Goal: Task Accomplishment & Management: Manage account settings

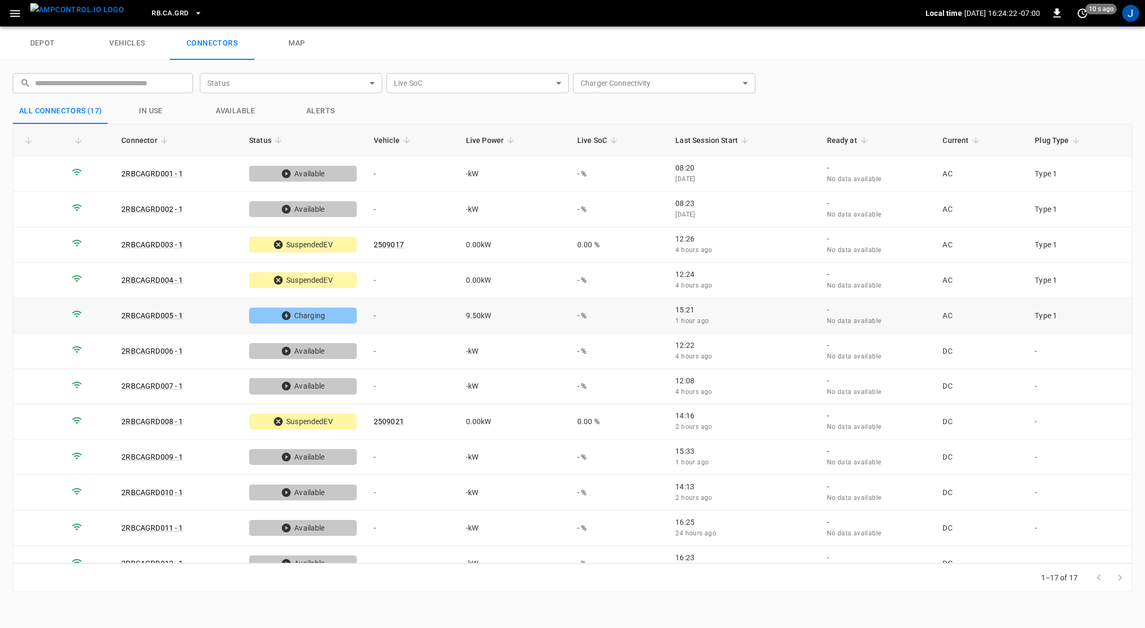
click at [394, 298] on td "-" at bounding box center [411, 316] width 92 height 36
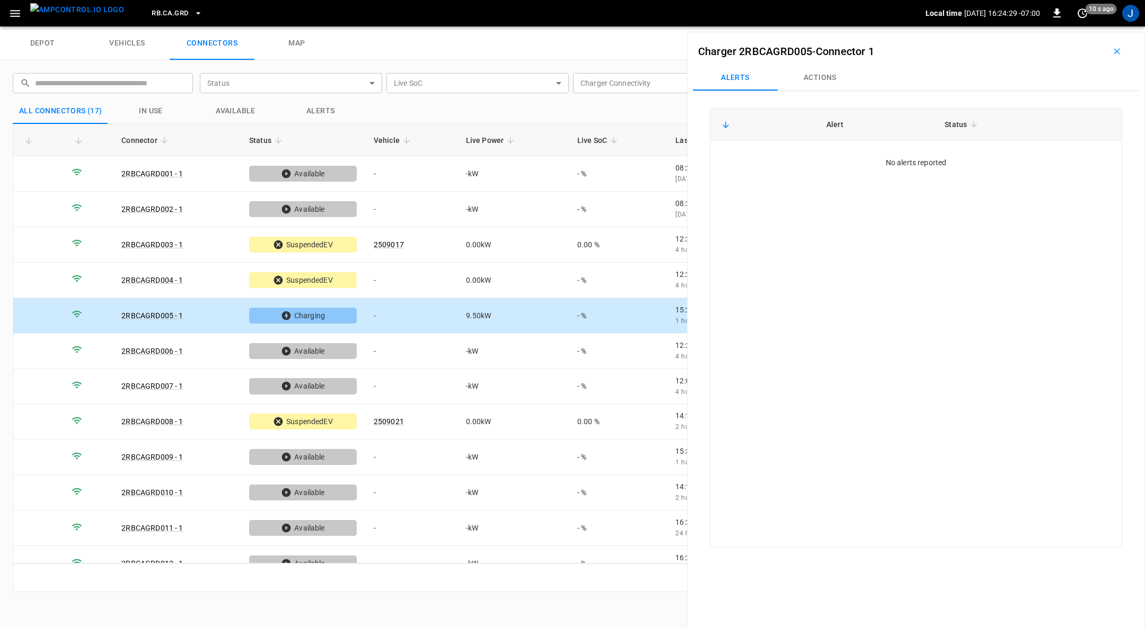
click at [394, 298] on td "-" at bounding box center [411, 316] width 92 height 36
click at [1111, 52] on icon "button" at bounding box center [1116, 51] width 11 height 11
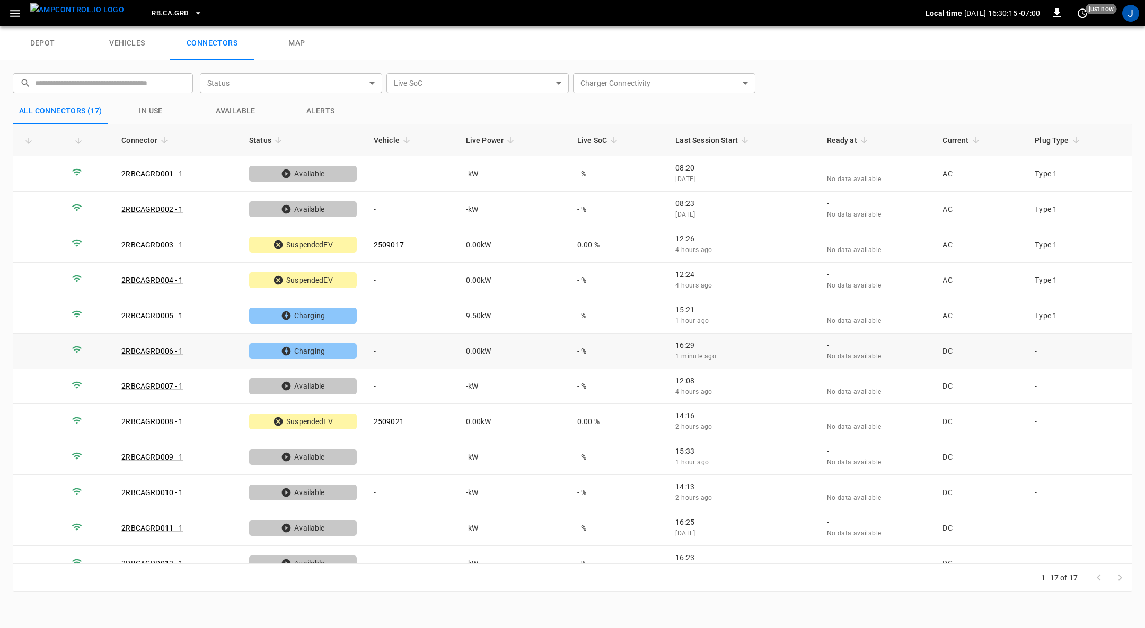
click at [374, 348] on td "-" at bounding box center [411, 352] width 92 height 36
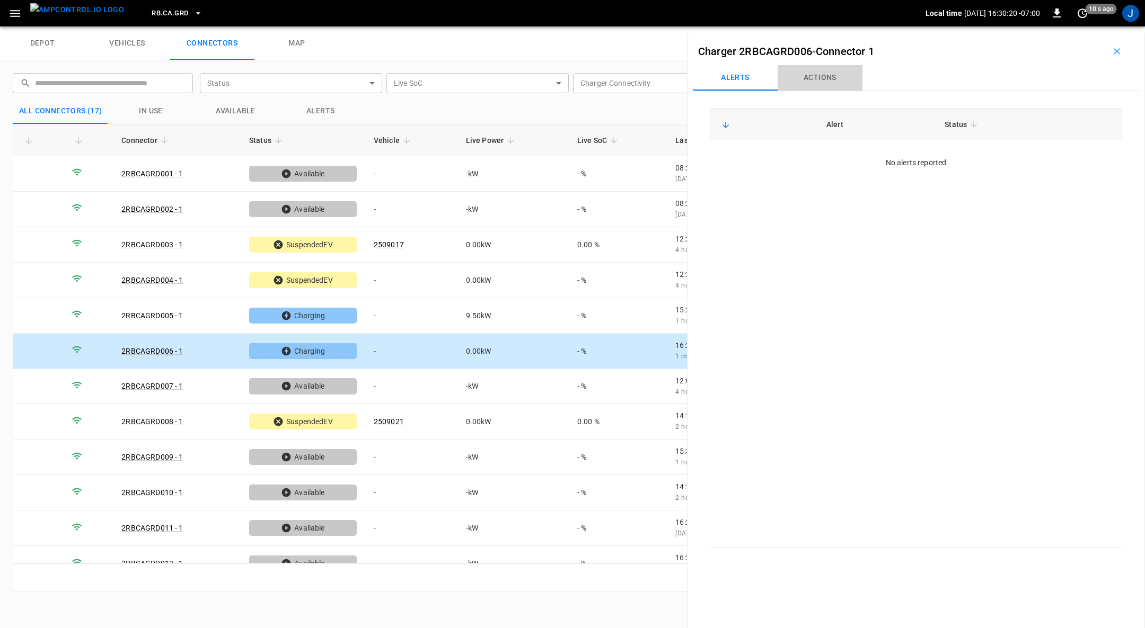
click at [823, 75] on button "Actions" at bounding box center [819, 77] width 85 height 25
click at [374, 343] on td "-" at bounding box center [411, 352] width 92 height 36
click at [1036, 156] on input "Vehicle Name" at bounding box center [1034, 156] width 84 height 13
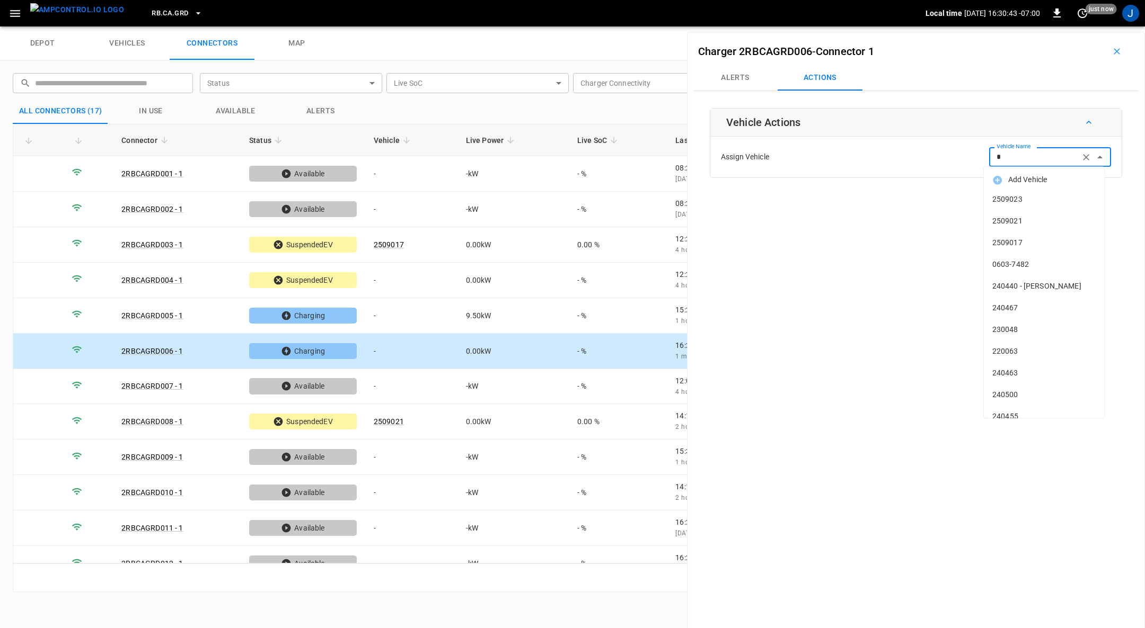
type input "**"
type input "*"
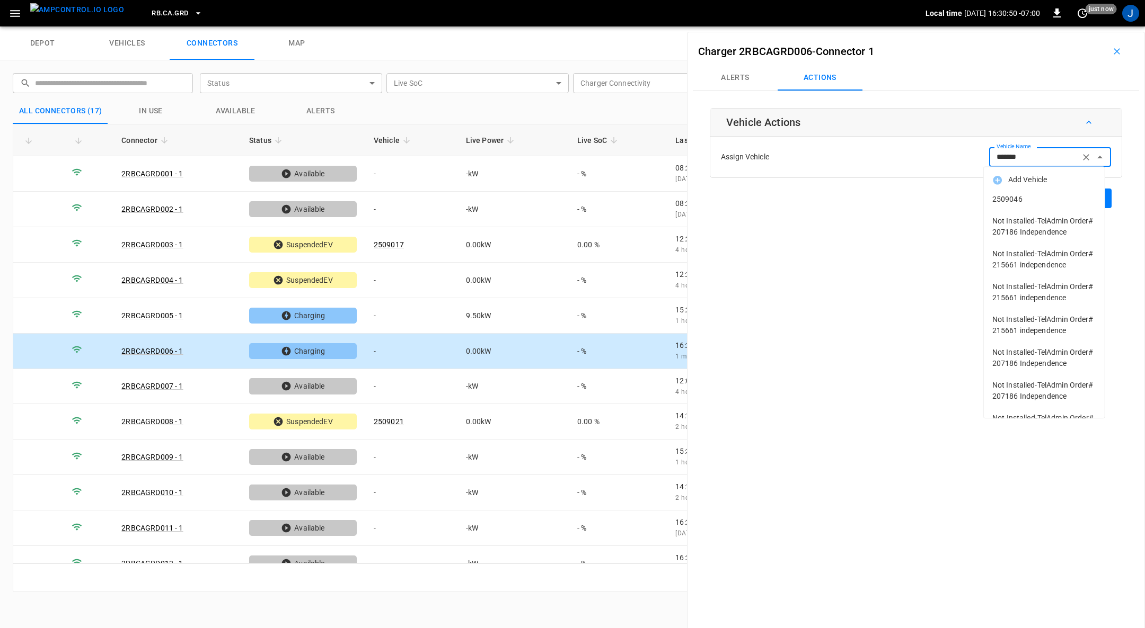
click at [1007, 197] on span "2509046" at bounding box center [1044, 199] width 104 height 11
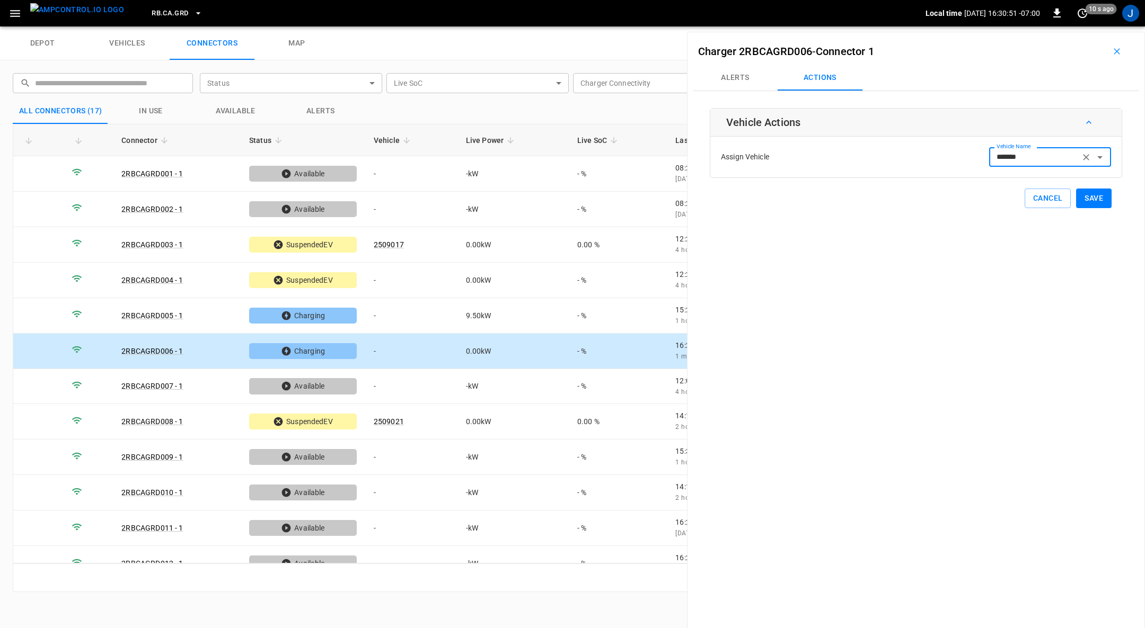
type input "*******"
click at [1086, 197] on button "Save" at bounding box center [1094, 199] width 36 height 20
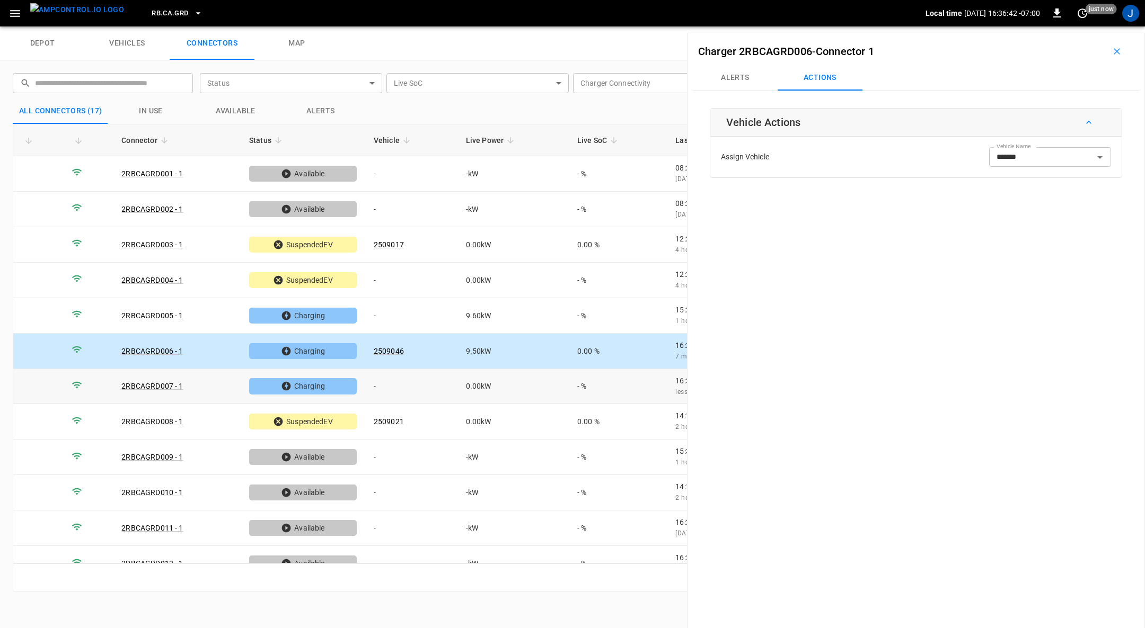
click at [383, 379] on td "-" at bounding box center [411, 387] width 92 height 36
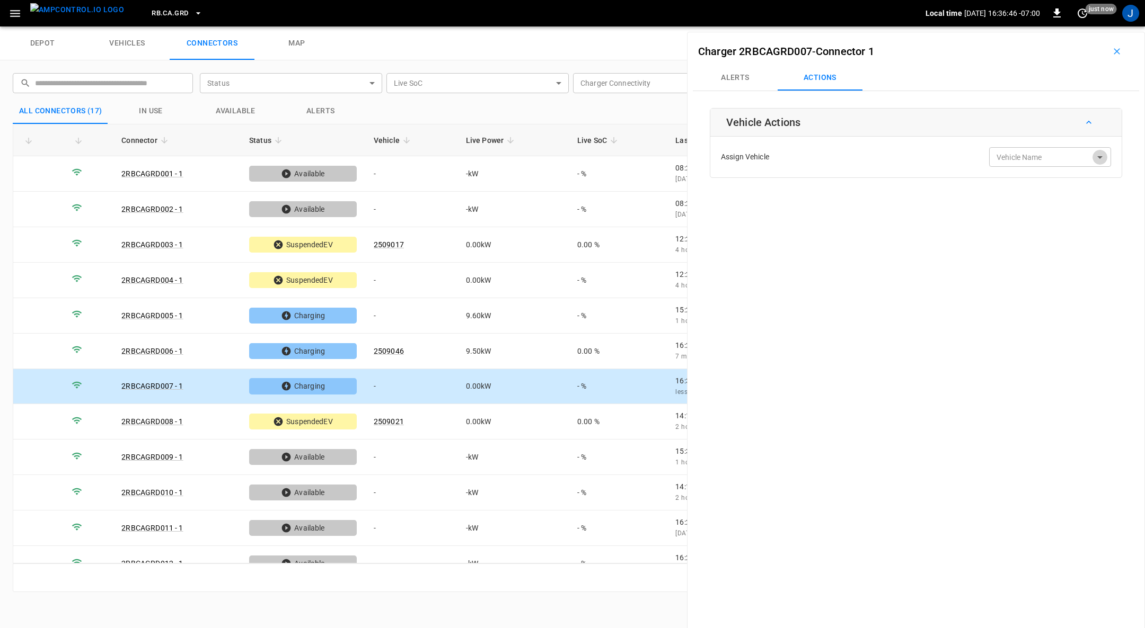
click at [1098, 153] on icon "Open" at bounding box center [1099, 157] width 13 height 13
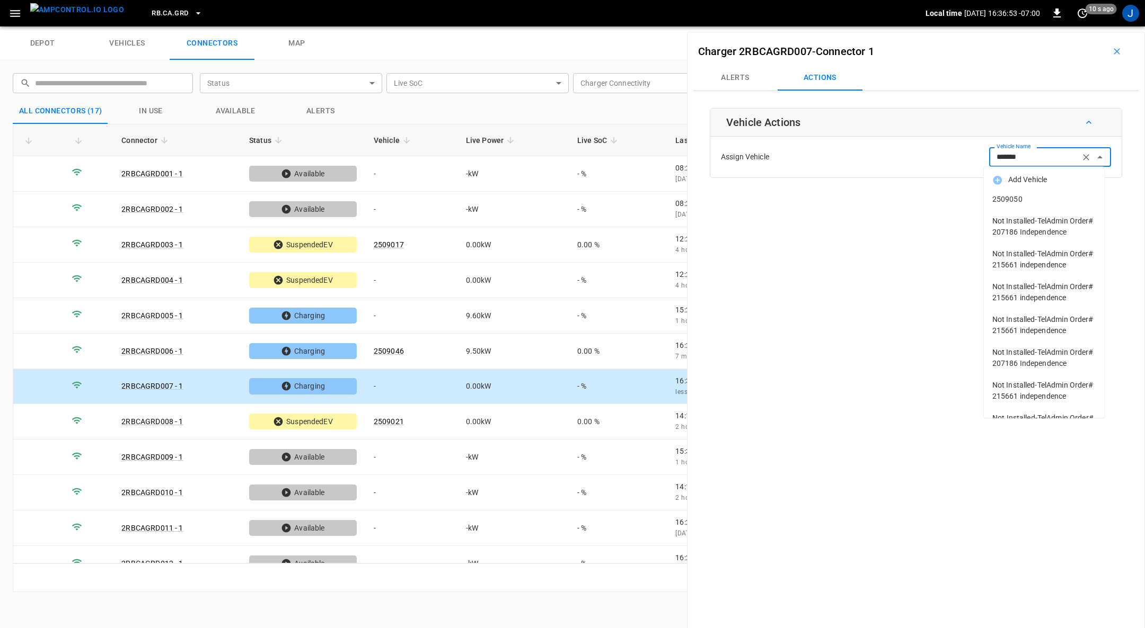
click at [1012, 196] on span "2509050" at bounding box center [1044, 199] width 104 height 11
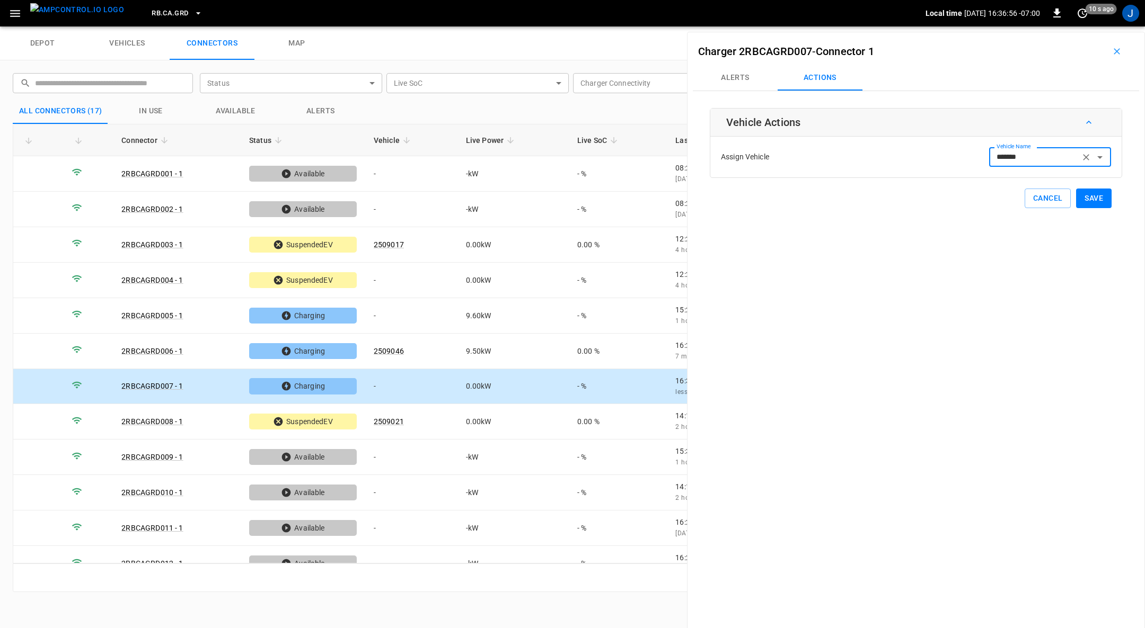
type input "*******"
click at [1093, 193] on button "Save" at bounding box center [1094, 199] width 36 height 20
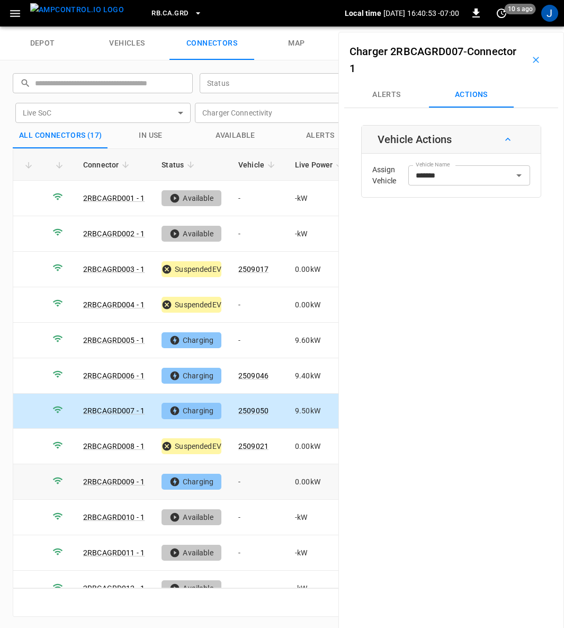
click at [238, 474] on td "-" at bounding box center [258, 482] width 57 height 36
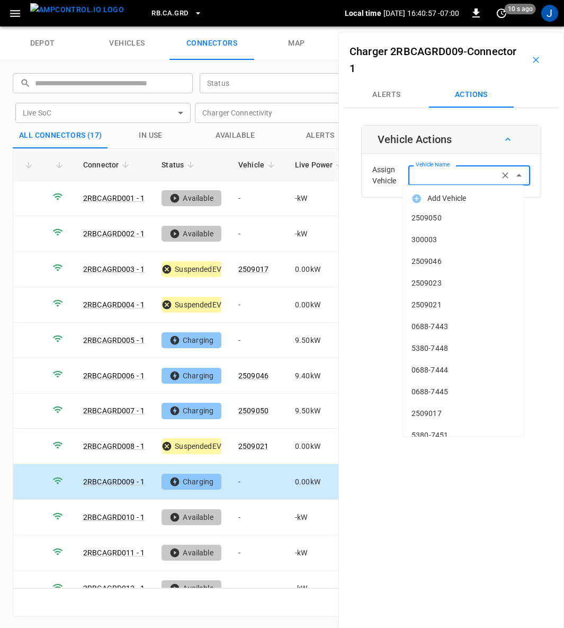
click at [459, 180] on input "Vehicle Name" at bounding box center [454, 175] width 84 height 13
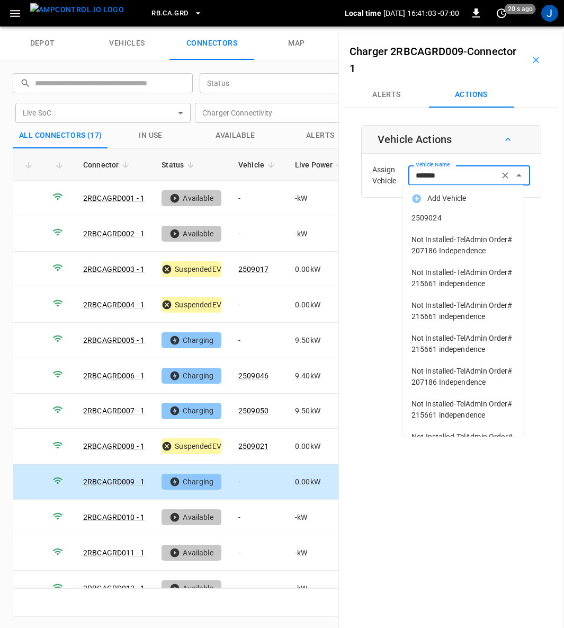
click at [422, 215] on span "2509024" at bounding box center [464, 217] width 104 height 11
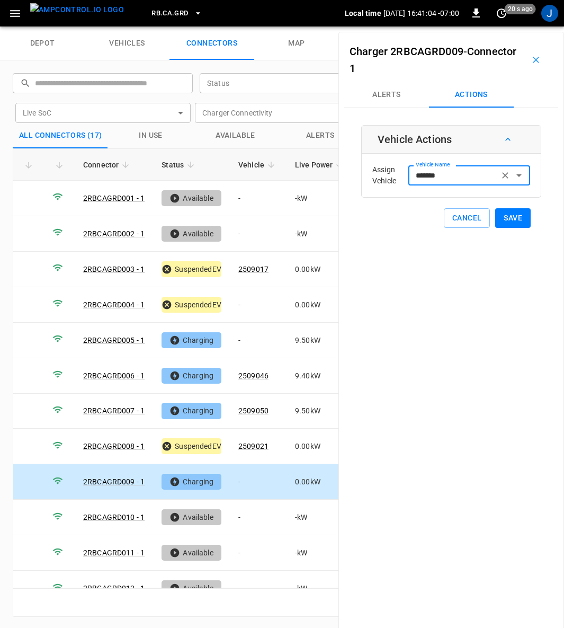
type input "*******"
click at [501, 218] on button "Save" at bounding box center [513, 218] width 36 height 20
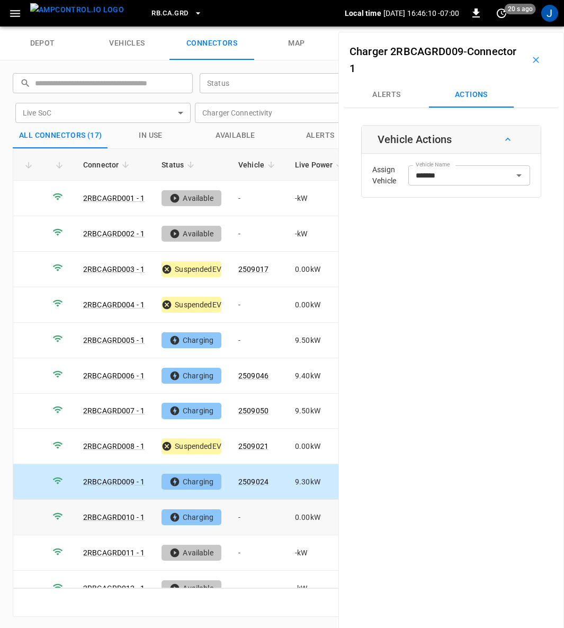
click at [240, 508] on td "-" at bounding box center [258, 518] width 57 height 36
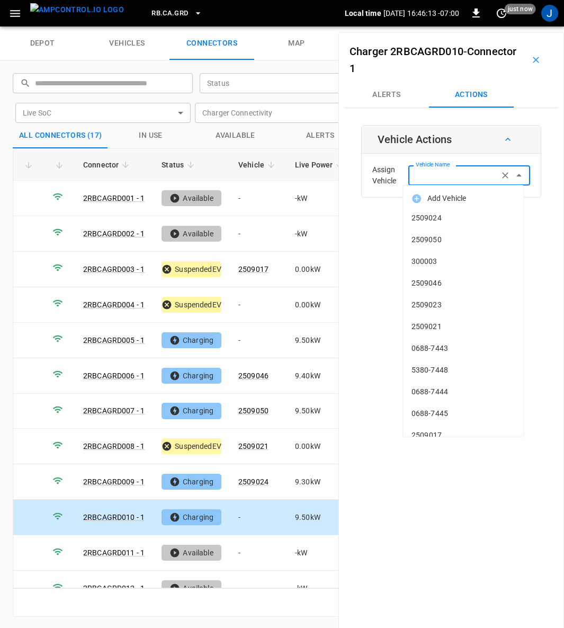
click at [456, 175] on input "Vehicle Name" at bounding box center [454, 175] width 84 height 13
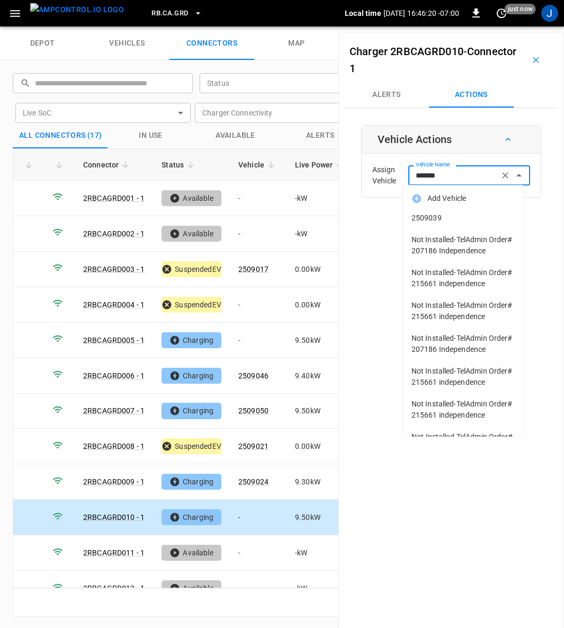
click at [436, 215] on span "2509039" at bounding box center [464, 217] width 104 height 11
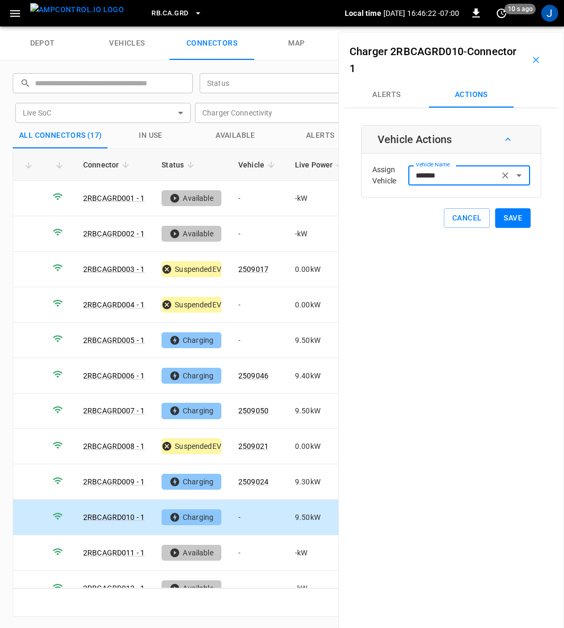
type input "*******"
click at [512, 216] on button "Save" at bounding box center [513, 218] width 36 height 20
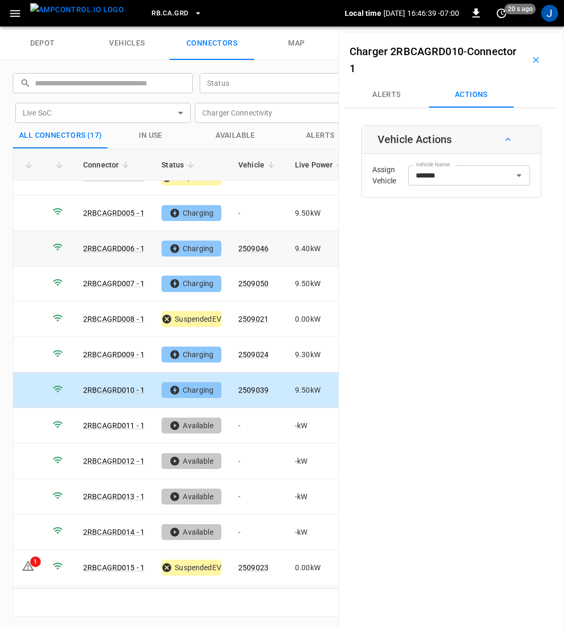
scroll to position [129, 0]
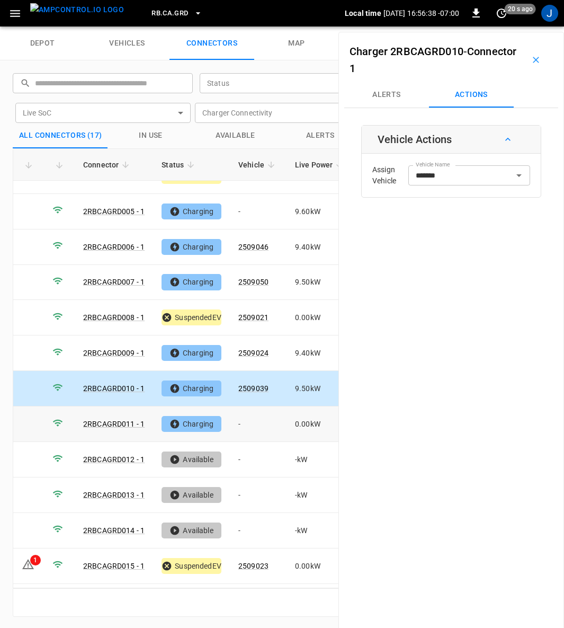
click at [238, 416] on td "-" at bounding box center [258, 424] width 57 height 36
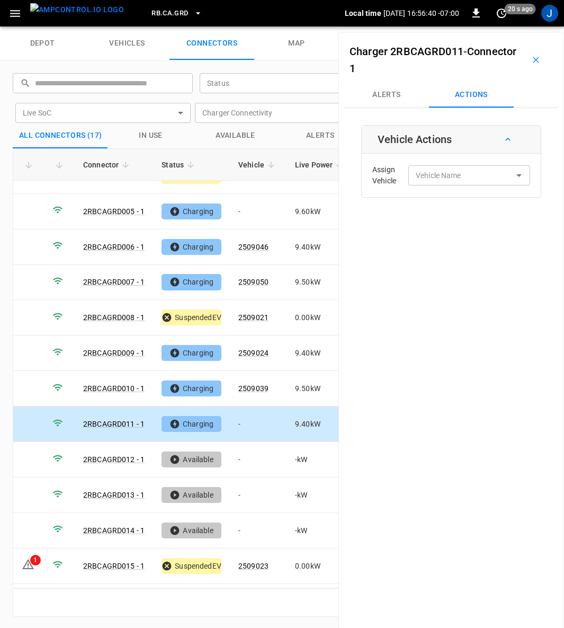
click at [453, 172] on div "Vehicle Name Vehicle Name" at bounding box center [470, 175] width 122 height 20
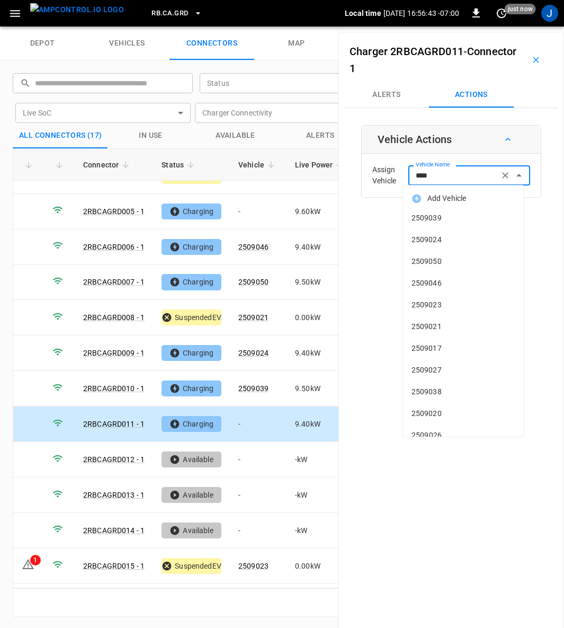
type input "*****"
type input "*"
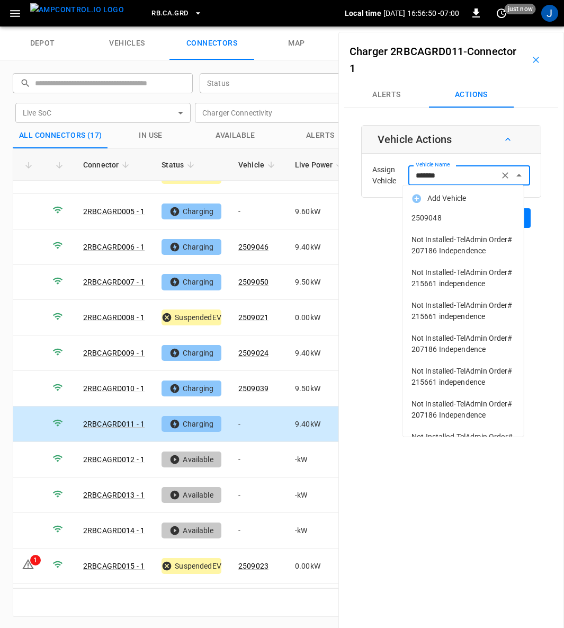
click at [426, 217] on span "2509048" at bounding box center [464, 217] width 104 height 11
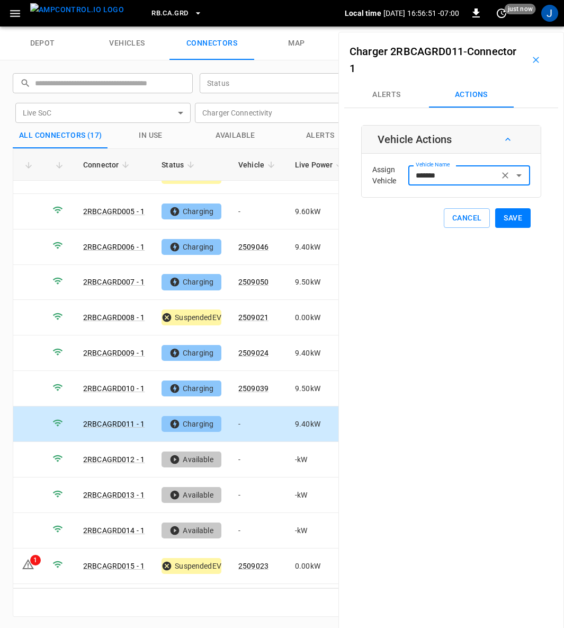
type input "*******"
click at [507, 216] on button "Save" at bounding box center [513, 218] width 36 height 20
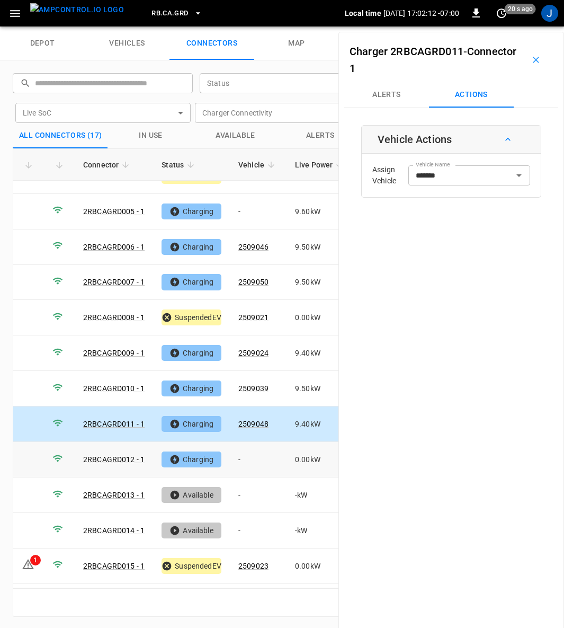
click at [242, 453] on td "-" at bounding box center [258, 460] width 57 height 36
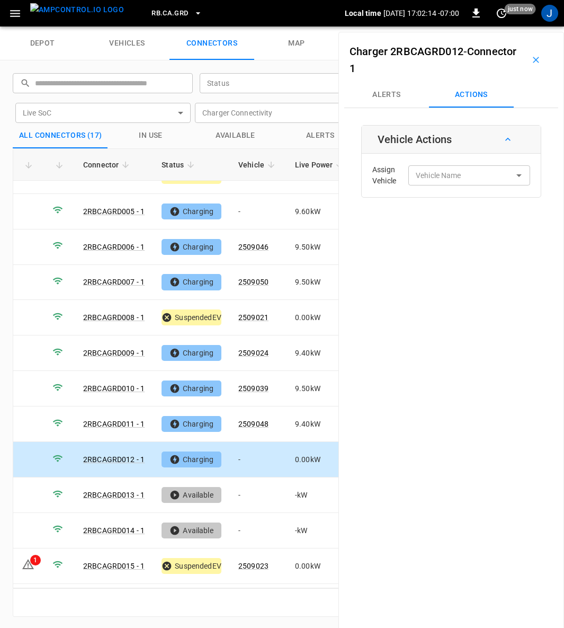
click at [437, 180] on input "Vehicle Name" at bounding box center [454, 175] width 84 height 13
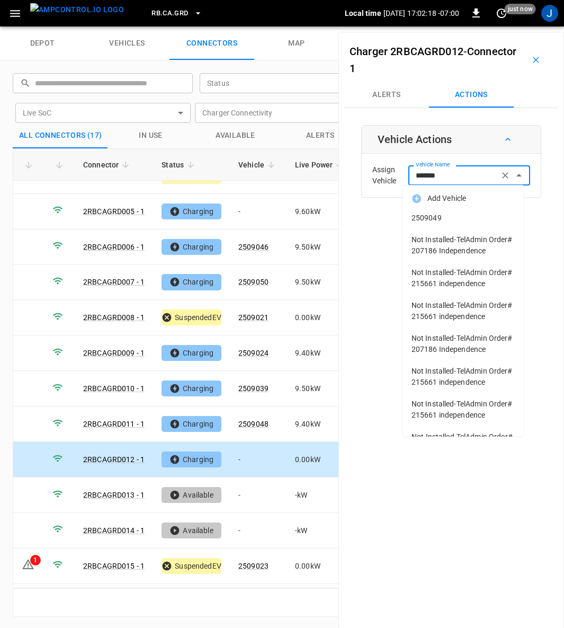
click at [434, 214] on span "2509049" at bounding box center [464, 217] width 104 height 11
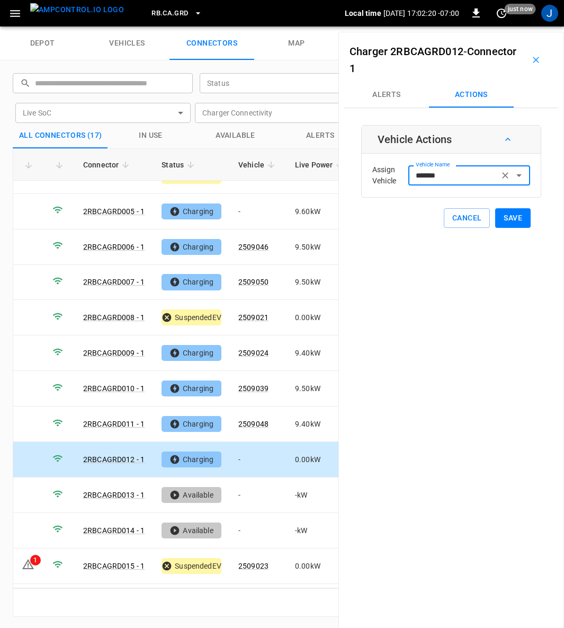
type input "*******"
click at [502, 219] on button "Save" at bounding box center [513, 218] width 36 height 20
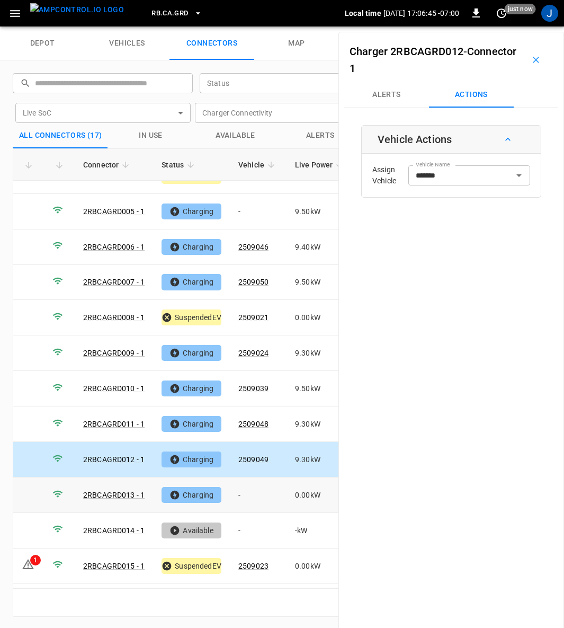
click at [237, 486] on td "-" at bounding box center [258, 495] width 57 height 36
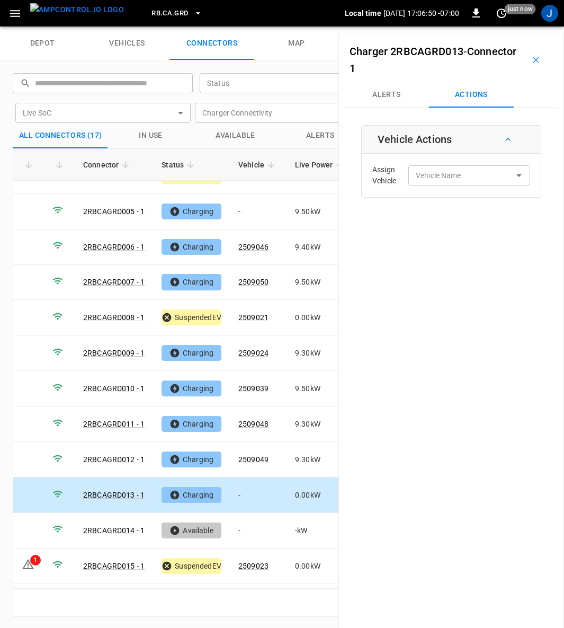
click at [431, 172] on div "Vehicle Name Vehicle Name" at bounding box center [470, 175] width 122 height 20
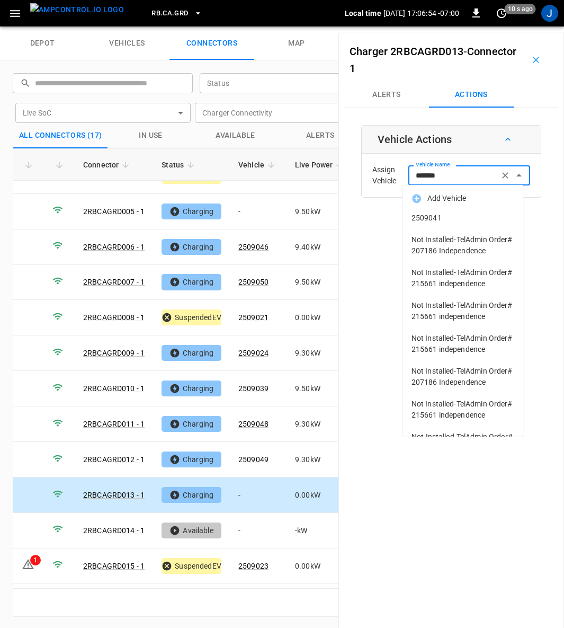
click at [431, 216] on span "2509041" at bounding box center [464, 217] width 104 height 11
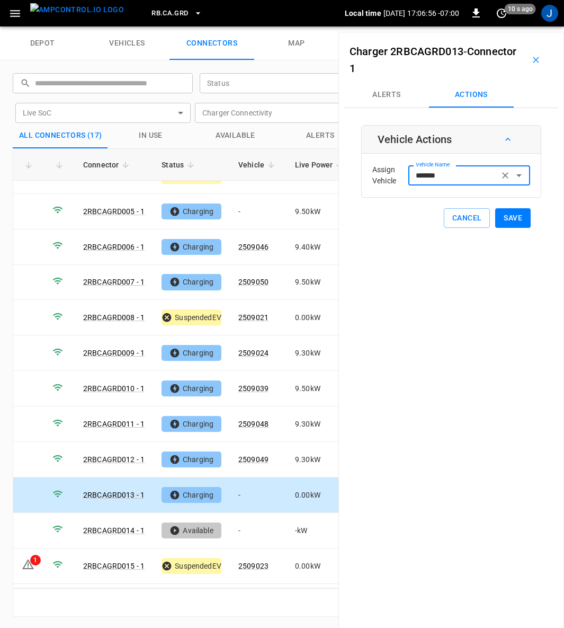
type input "*******"
click at [500, 218] on button "Save" at bounding box center [513, 218] width 36 height 20
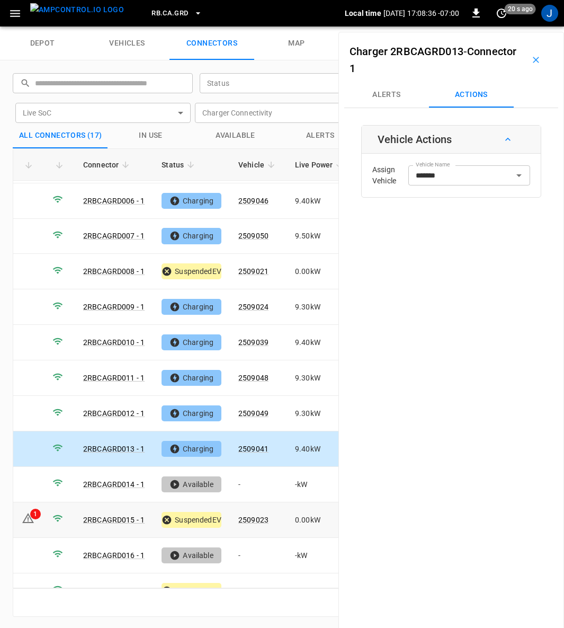
scroll to position [189, 0]
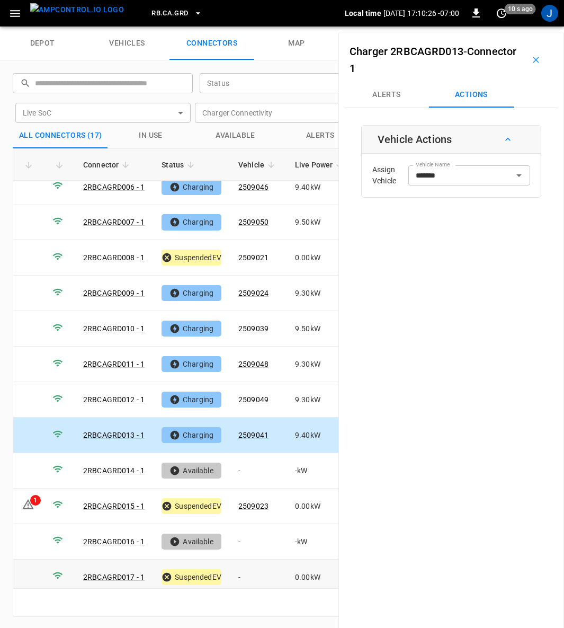
click at [238, 564] on td "-" at bounding box center [258, 578] width 57 height 36
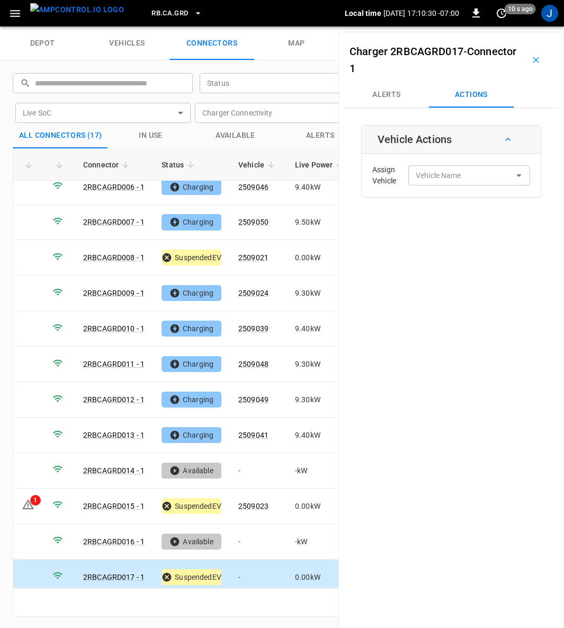
click at [471, 170] on input "Vehicle Name" at bounding box center [454, 175] width 84 height 13
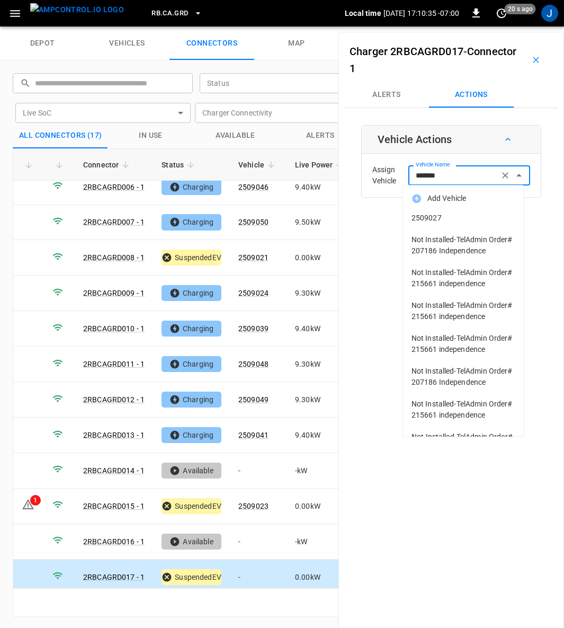
click at [428, 216] on span "2509027" at bounding box center [464, 217] width 104 height 11
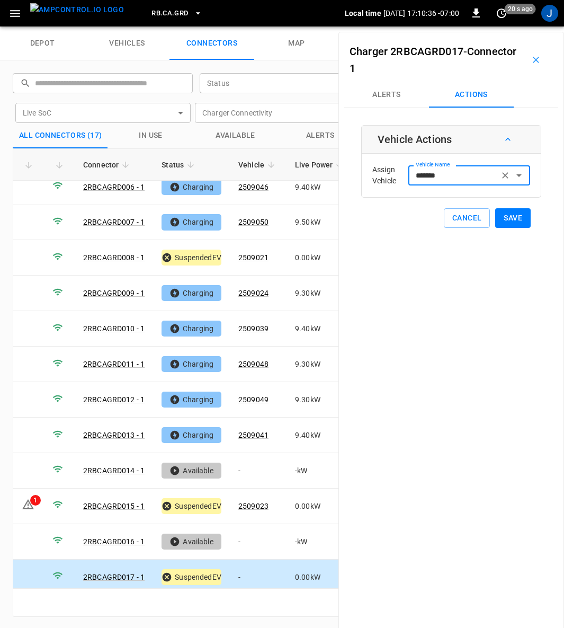
click at [507, 218] on button "Save" at bounding box center [513, 218] width 36 height 20
click at [33, 495] on div "1" at bounding box center [35, 500] width 11 height 11
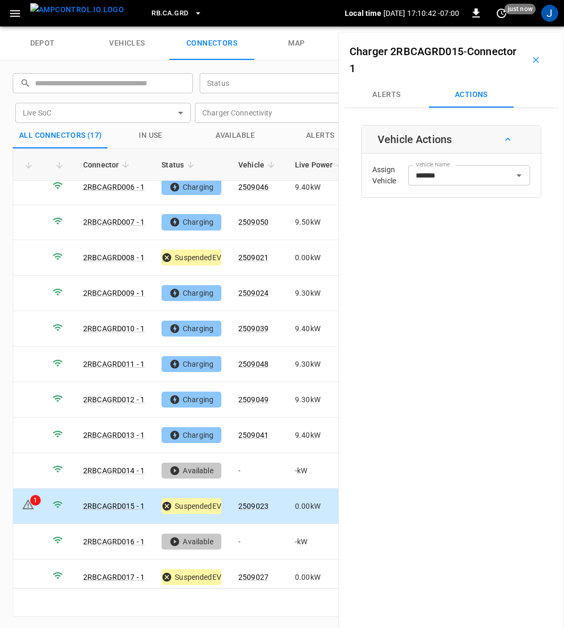
type input "*******"
click at [391, 94] on button "Alerts" at bounding box center [386, 94] width 85 height 25
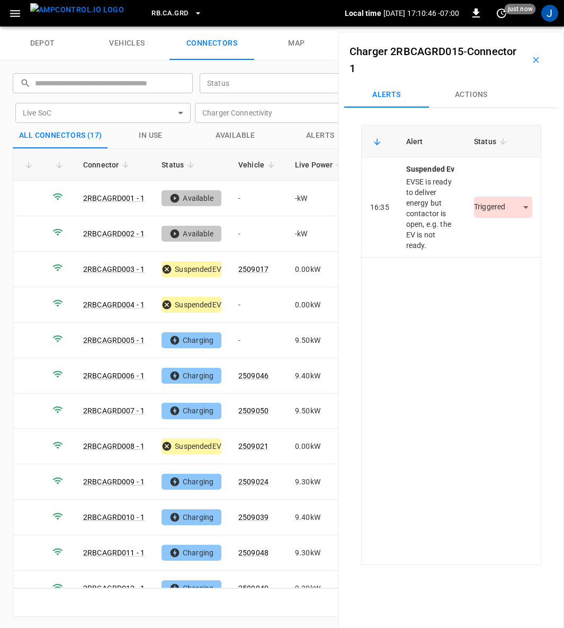
scroll to position [189, 0]
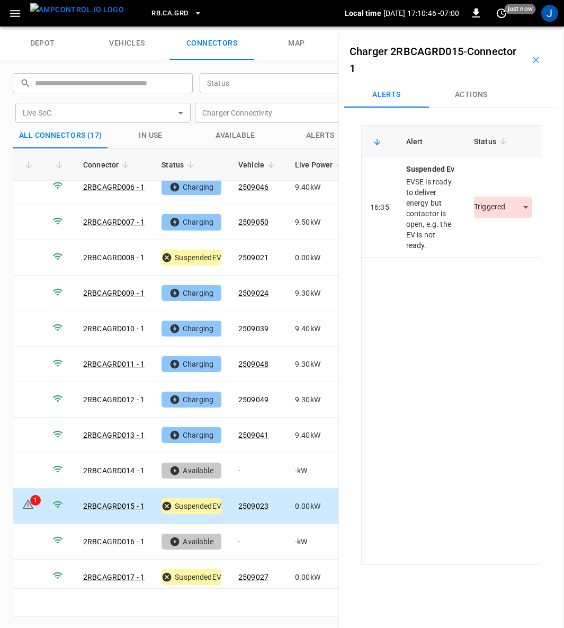
click at [521, 26] on body "RB.CA.GRD Local time 2025-08-26 17:10:46 -07:00 0 just now J depot vehicles con…" at bounding box center [282, 13] width 564 height 26
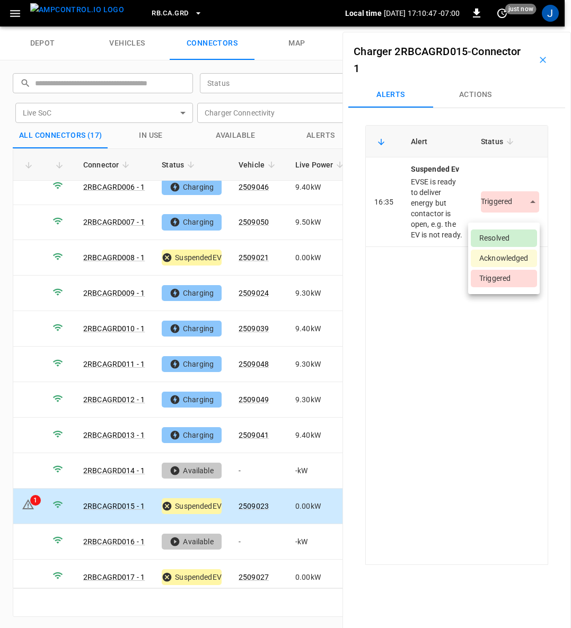
click at [504, 232] on li "Resolved" at bounding box center [504, 237] width 66 height 17
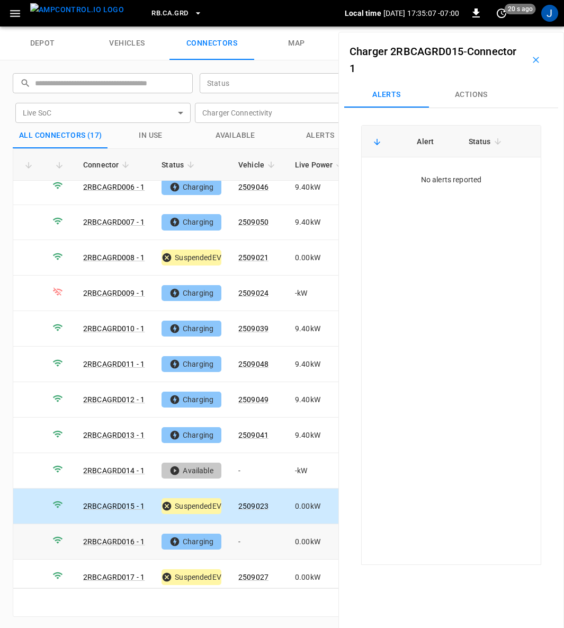
click at [240, 533] on td "-" at bounding box center [258, 542] width 57 height 36
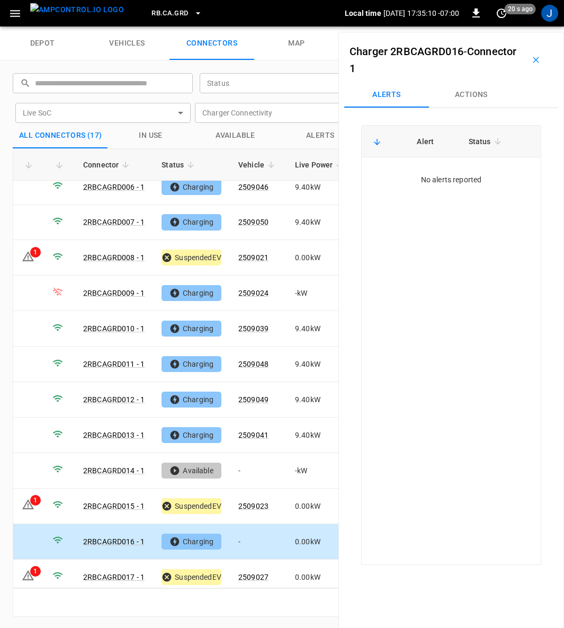
click at [243, 528] on td "-" at bounding box center [258, 542] width 57 height 36
click at [471, 99] on button "Actions" at bounding box center [471, 94] width 85 height 25
click at [466, 172] on input "Vehicle Name" at bounding box center [454, 175] width 84 height 13
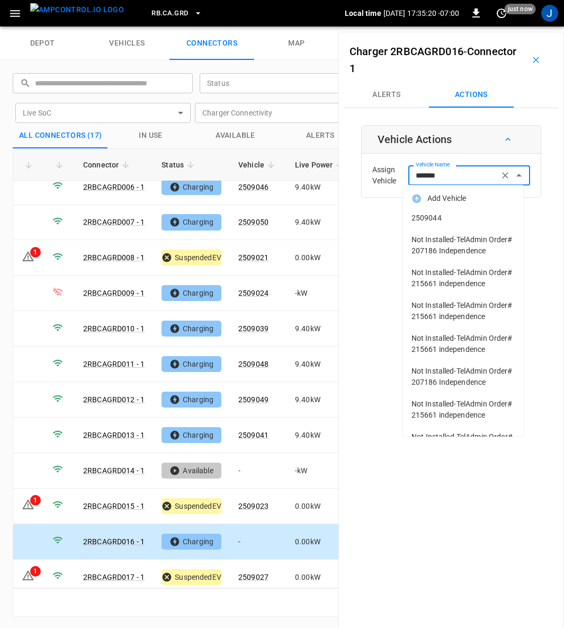
click at [432, 219] on span "2509044" at bounding box center [464, 217] width 104 height 11
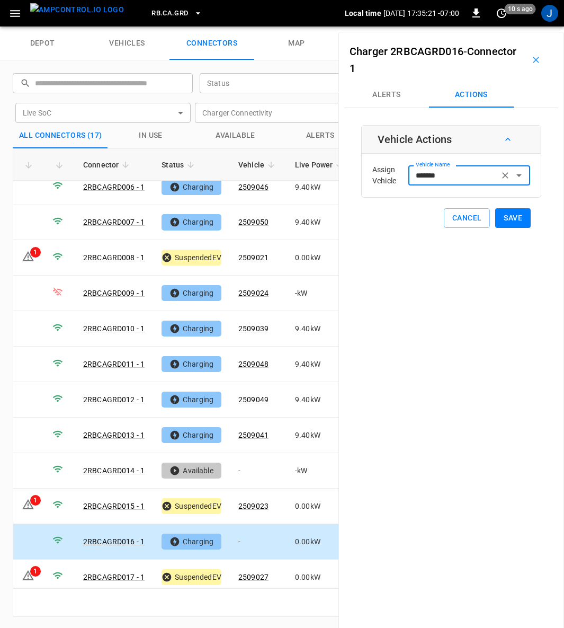
type input "*******"
click at [507, 220] on button "Save" at bounding box center [513, 218] width 36 height 20
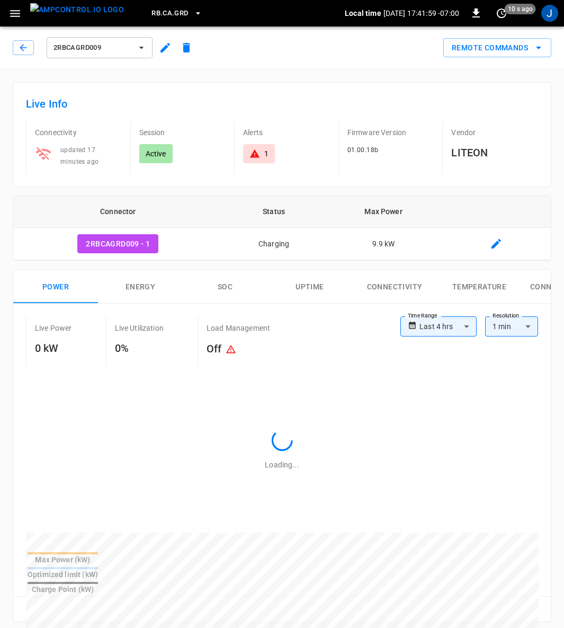
type input "**********"
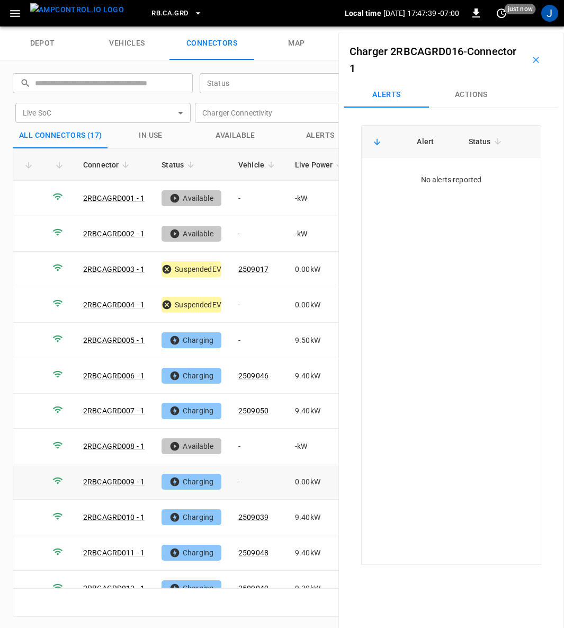
click at [240, 475] on td "-" at bounding box center [258, 482] width 57 height 36
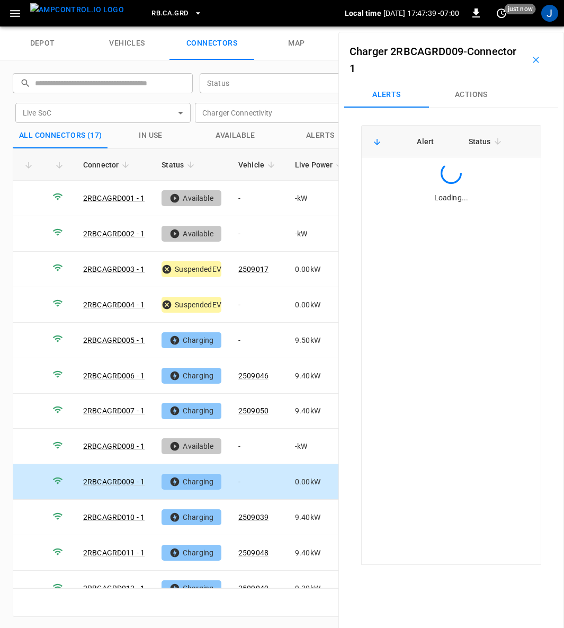
click at [240, 475] on td "-" at bounding box center [258, 482] width 57 height 36
click at [471, 98] on button "Actions" at bounding box center [471, 94] width 85 height 25
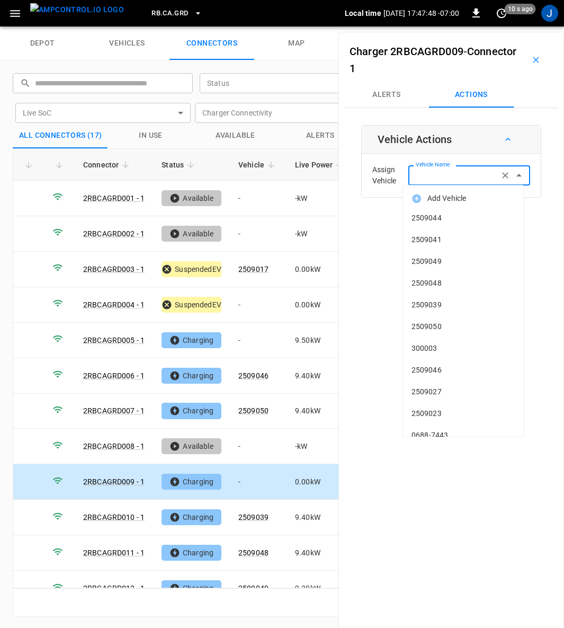
click at [448, 180] on input "Vehicle Name" at bounding box center [454, 175] width 84 height 13
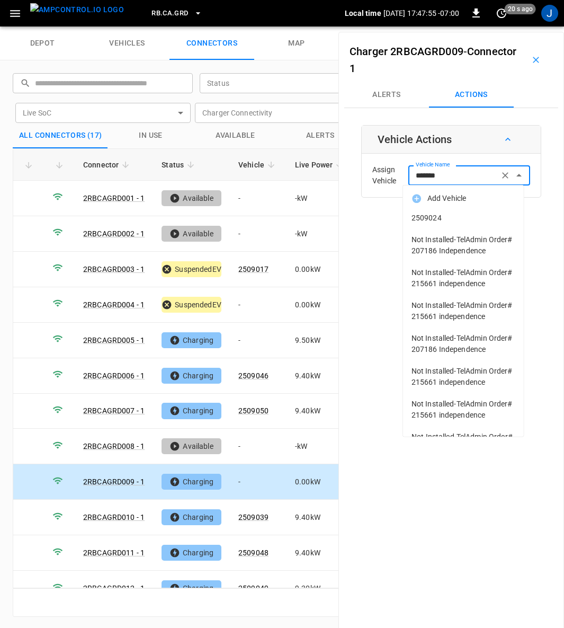
click at [435, 215] on span "2509024" at bounding box center [464, 217] width 104 height 11
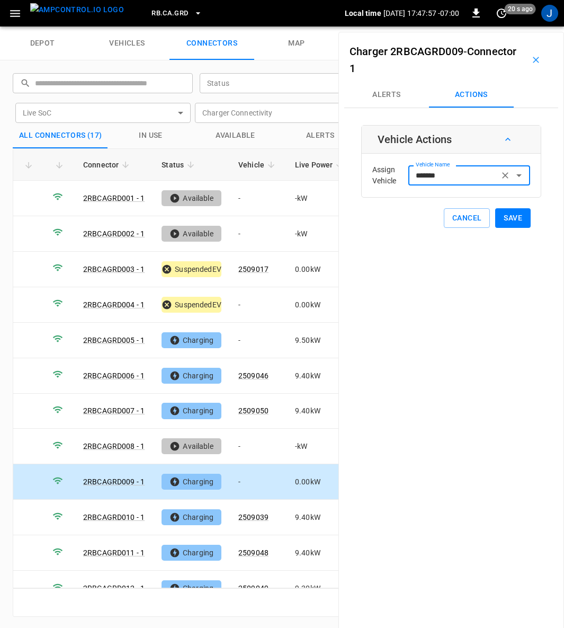
type input "*******"
click at [515, 216] on button "Save" at bounding box center [513, 218] width 36 height 20
drag, startPoint x: 527, startPoint y: 56, endPoint x: 253, endPoint y: 342, distance: 395.4
click at [531, 57] on icon "button" at bounding box center [536, 60] width 11 height 11
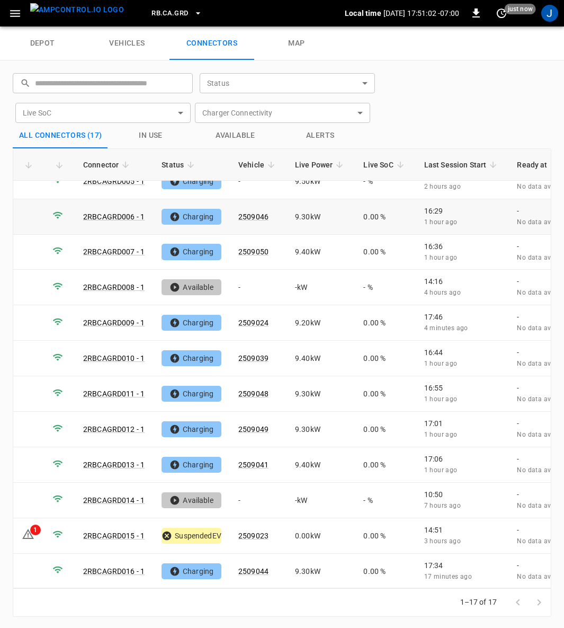
scroll to position [189, 0]
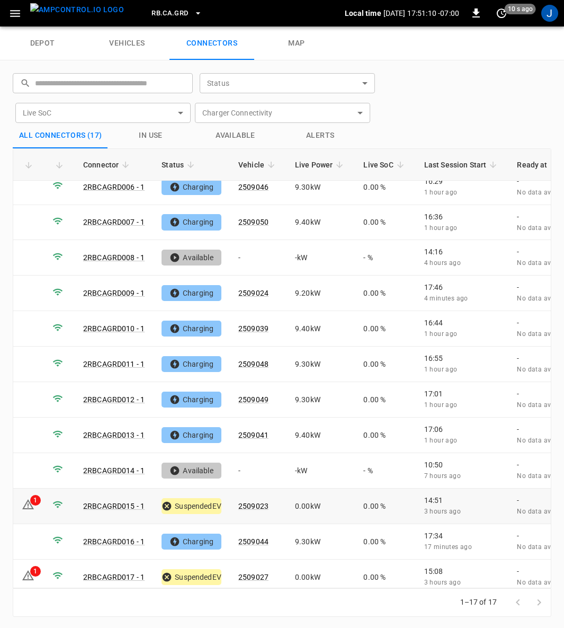
click at [35, 496] on td "1" at bounding box center [28, 507] width 31 height 36
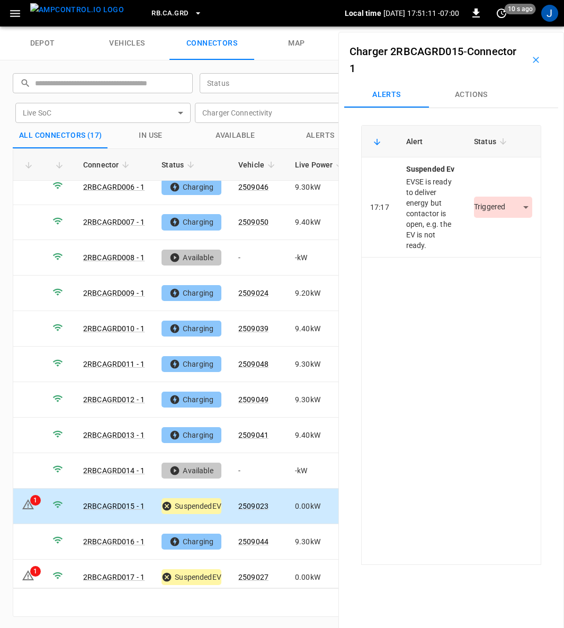
click at [521, 26] on body "RB.CA.GRD Local time 2025-08-26 17:51:11 -07:00 0 10 s ago J depot vehicles con…" at bounding box center [282, 13] width 564 height 26
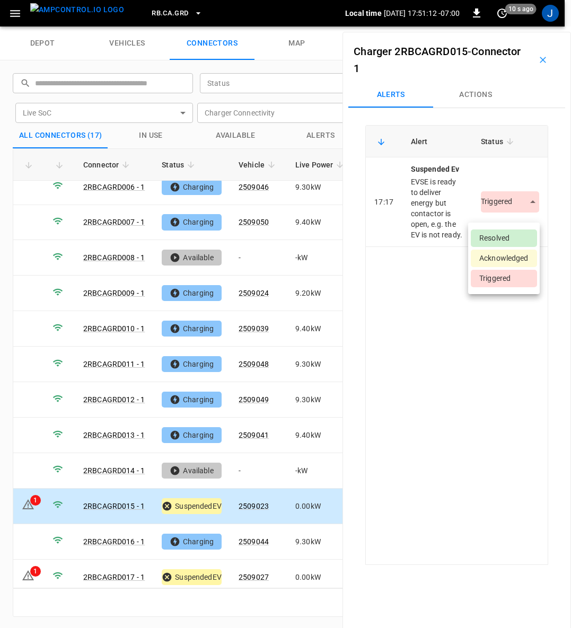
click at [510, 240] on li "Resolved" at bounding box center [504, 237] width 66 height 17
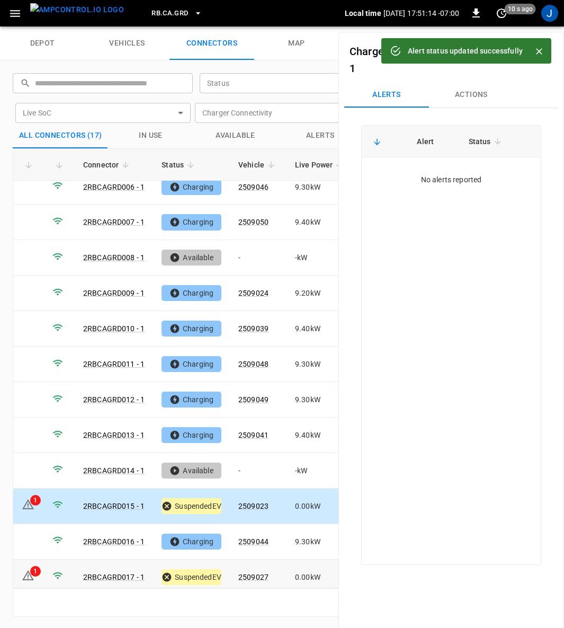
click at [30, 570] on icon at bounding box center [28, 575] width 12 height 10
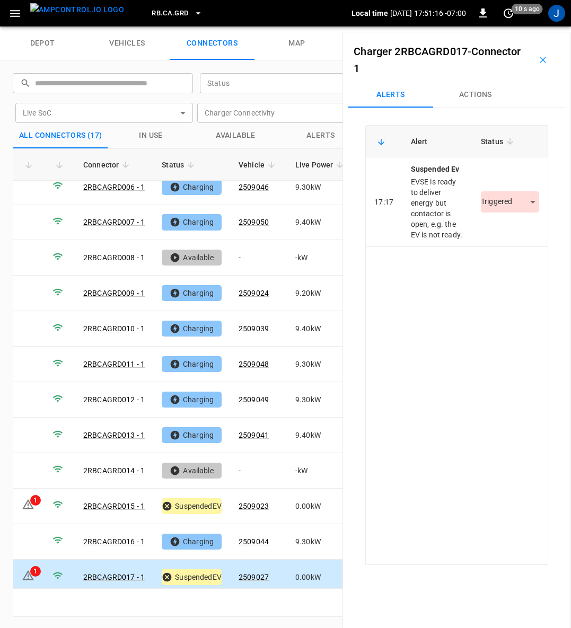
click at [513, 26] on body "RB.CA.GRD Local time 2025-08-26 17:51:16 -07:00 0 10 s ago J depot vehicles con…" at bounding box center [285, 13] width 571 height 26
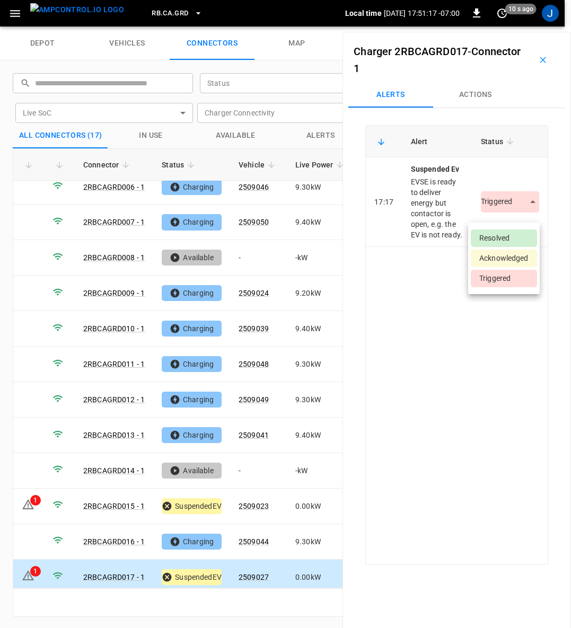
click at [517, 237] on li "Resolved" at bounding box center [504, 237] width 66 height 17
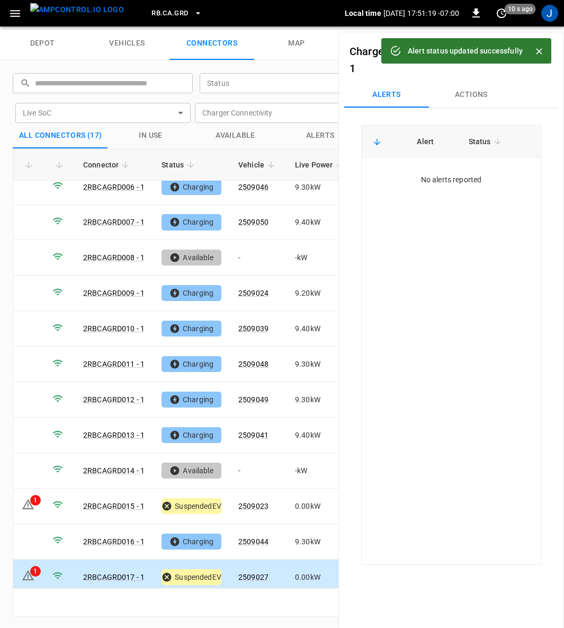
click at [542, 51] on icon "Close" at bounding box center [539, 51] width 11 height 11
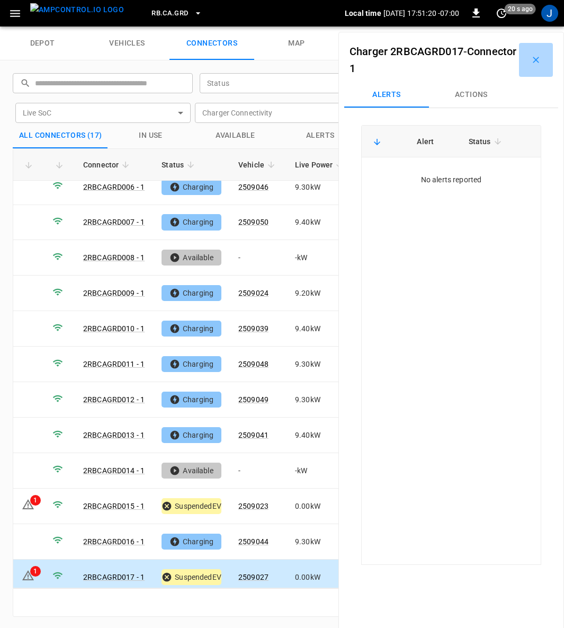
click at [533, 60] on icon "button" at bounding box center [536, 60] width 11 height 11
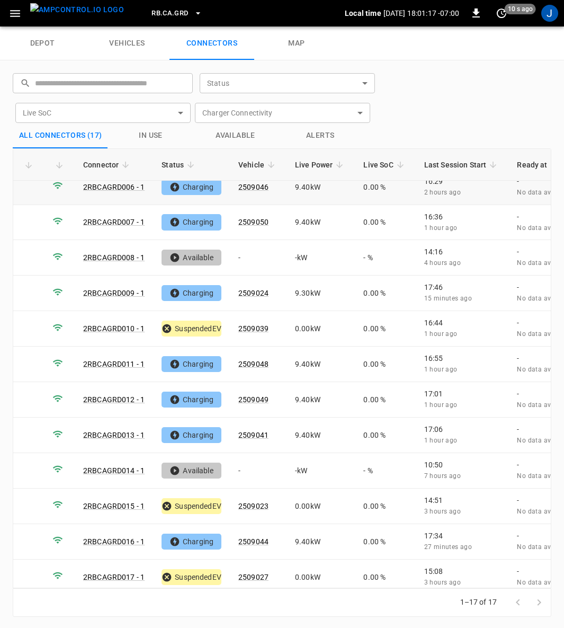
scroll to position [0, 0]
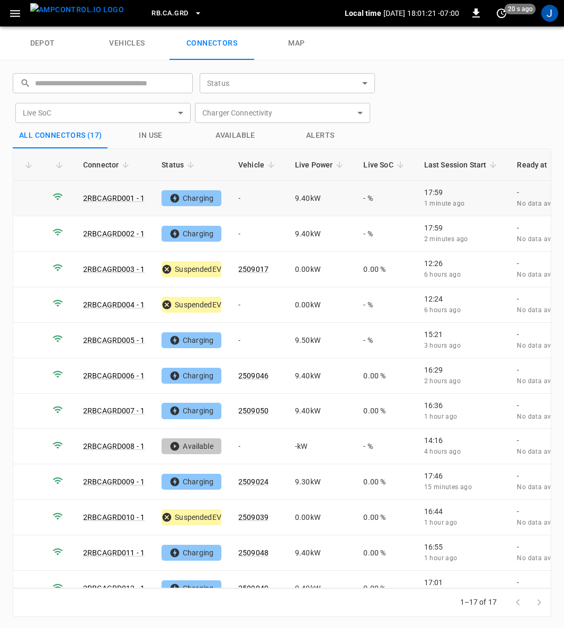
click at [242, 197] on td "-" at bounding box center [258, 199] width 57 height 36
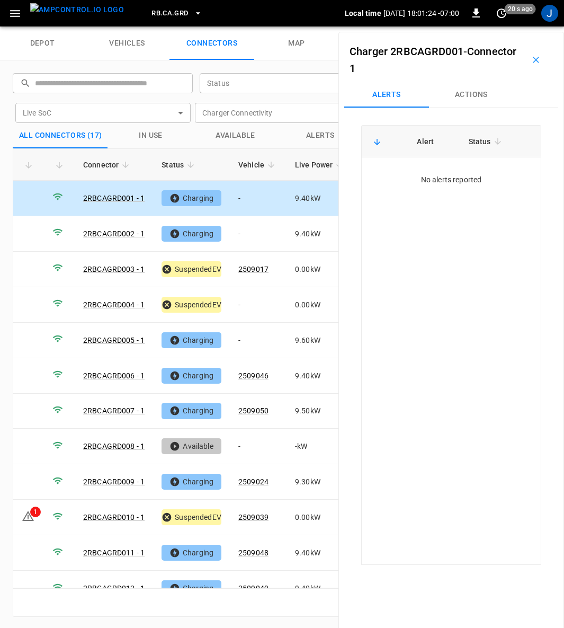
click at [466, 98] on button "Actions" at bounding box center [471, 94] width 85 height 25
click at [473, 175] on input "Vehicle Name" at bounding box center [454, 175] width 84 height 13
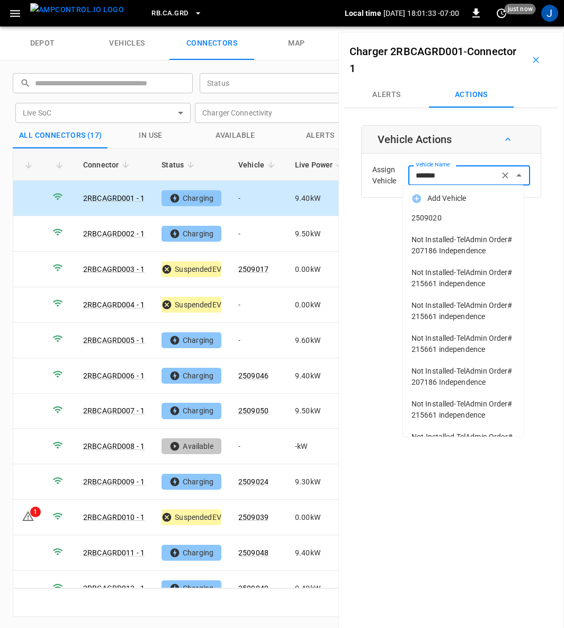
click at [437, 218] on span "2509020" at bounding box center [464, 217] width 104 height 11
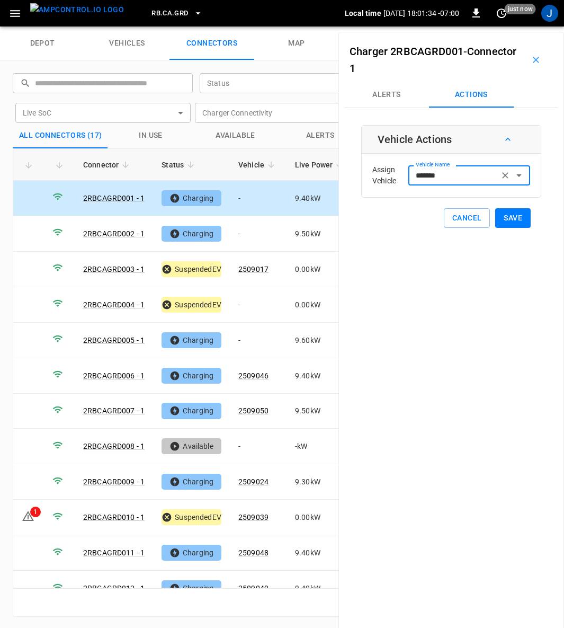
type input "*******"
click at [513, 215] on button "Save" at bounding box center [513, 218] width 36 height 20
click at [244, 235] on td "-" at bounding box center [258, 234] width 57 height 36
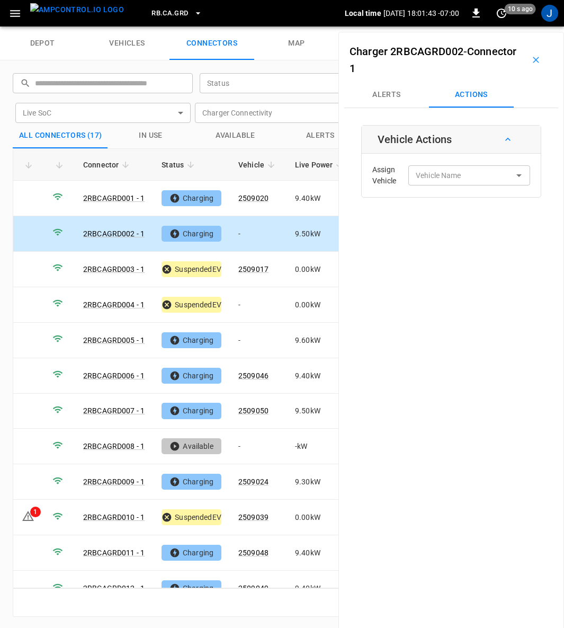
click at [448, 176] on div "Vehicle Name Vehicle Name" at bounding box center [470, 175] width 122 height 20
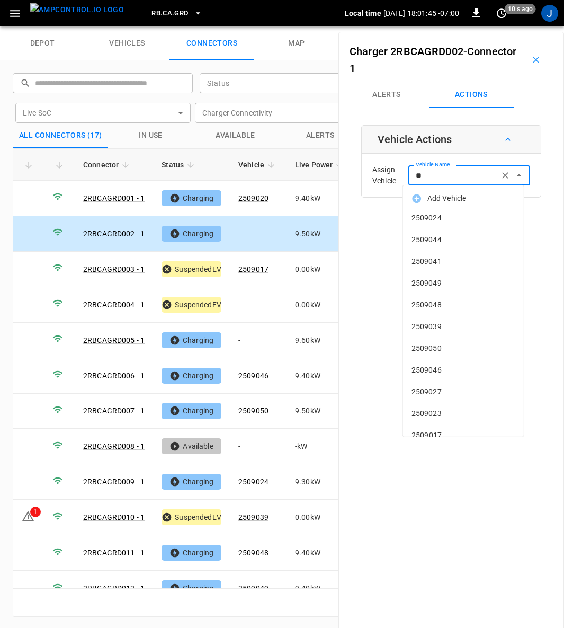
type input "***"
type input "*"
type input "**"
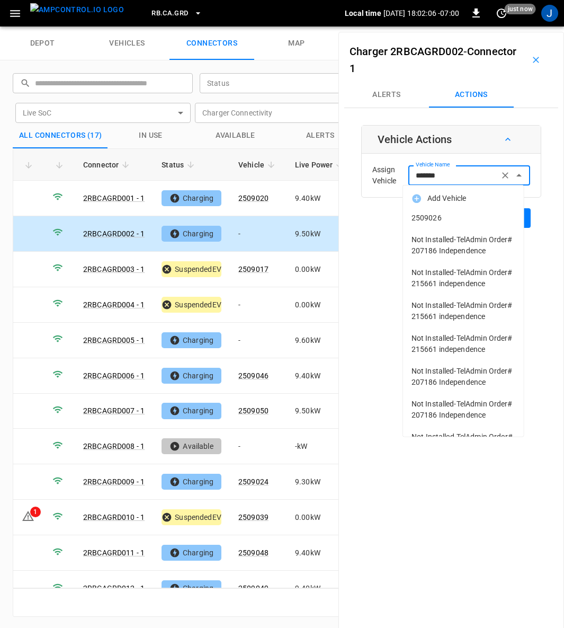
click at [424, 215] on span "2509026" at bounding box center [464, 217] width 104 height 11
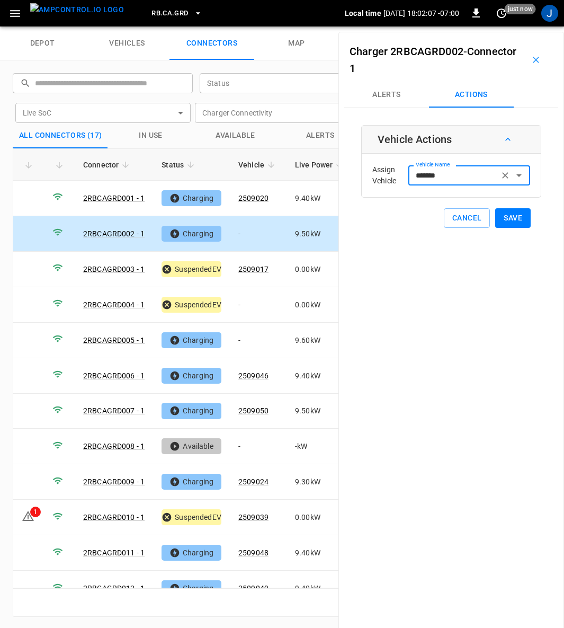
click at [507, 214] on button "Save" at bounding box center [513, 218] width 36 height 20
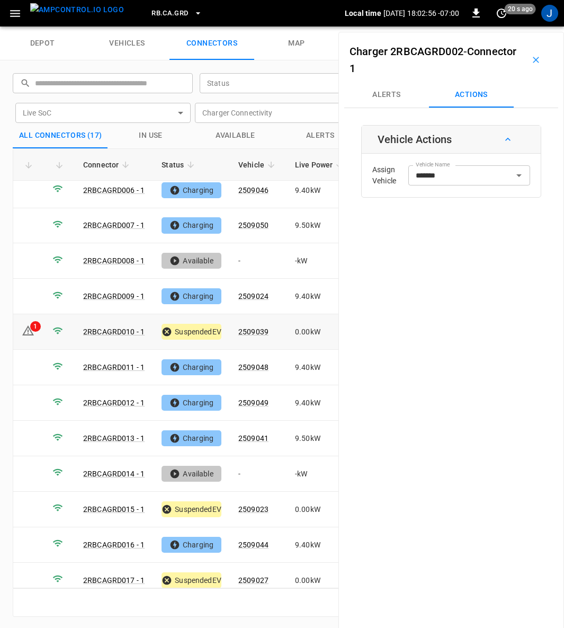
scroll to position [189, 0]
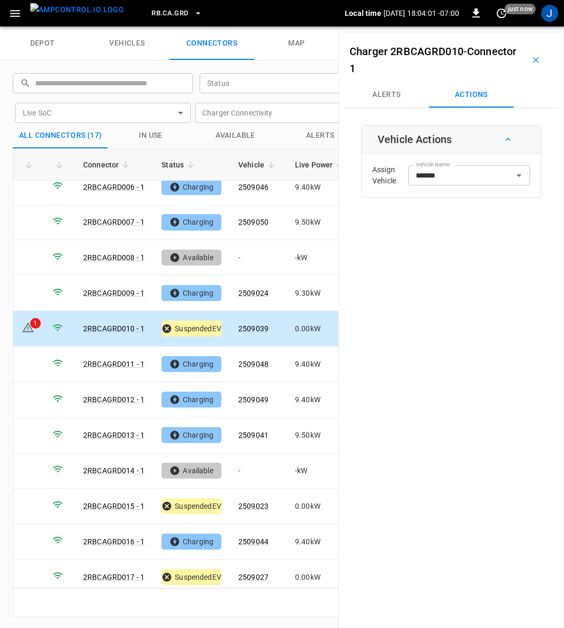
type input "*******"
click at [375, 96] on button "Alerts" at bounding box center [386, 94] width 85 height 25
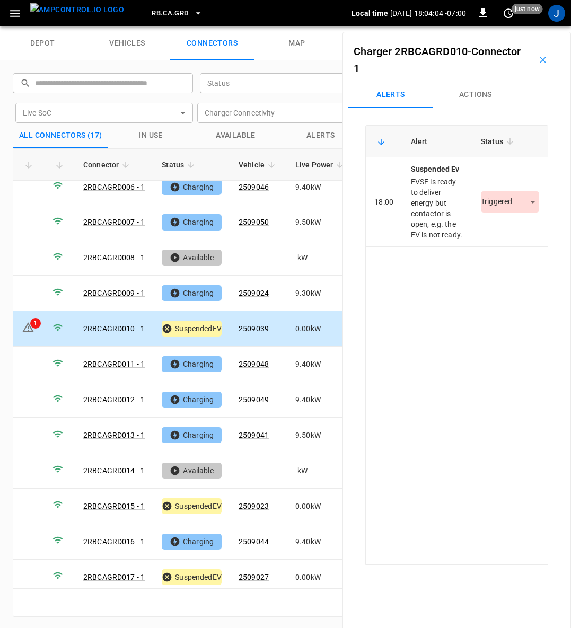
click at [518, 26] on body "RB.CA.GRD Local time 2025-08-26 18:04:04 -07:00 0 just now J depot vehicles con…" at bounding box center [285, 13] width 571 height 26
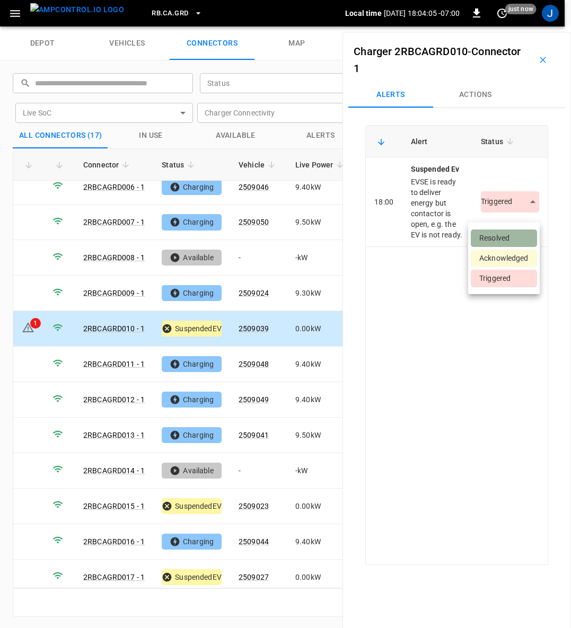
click at [506, 234] on li "Resolved" at bounding box center [504, 237] width 66 height 17
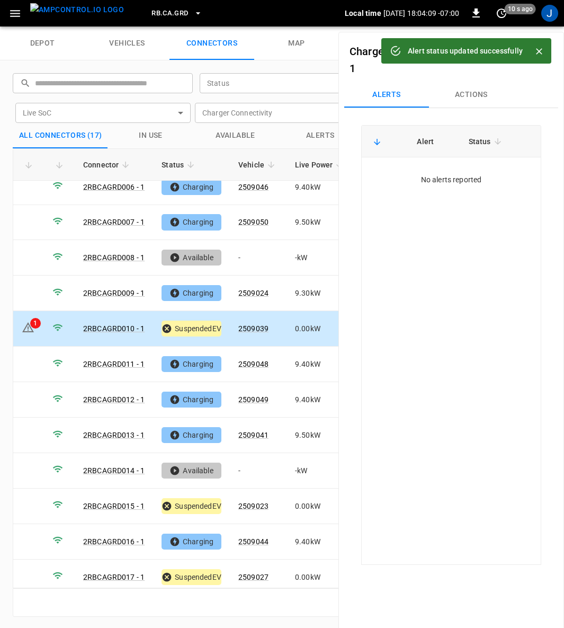
click at [539, 54] on icon "Close" at bounding box center [539, 51] width 11 height 11
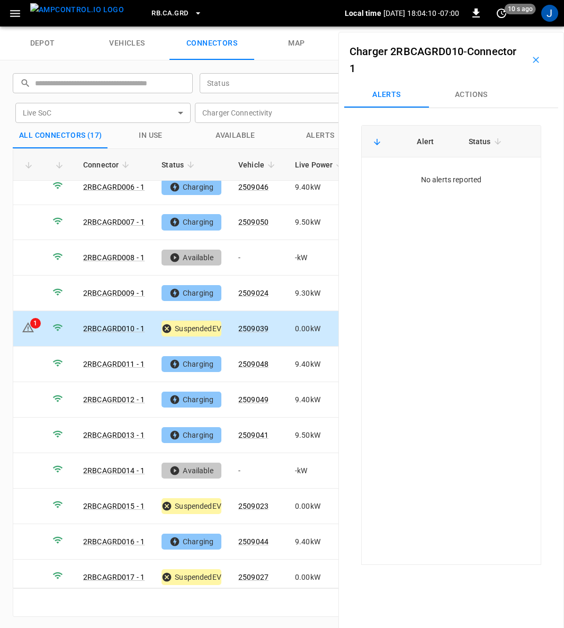
click at [533, 58] on icon "button" at bounding box center [536, 60] width 11 height 11
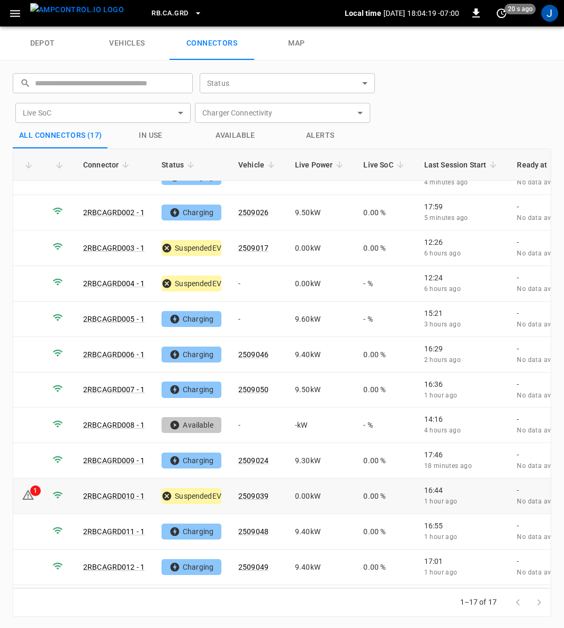
scroll to position [0, 0]
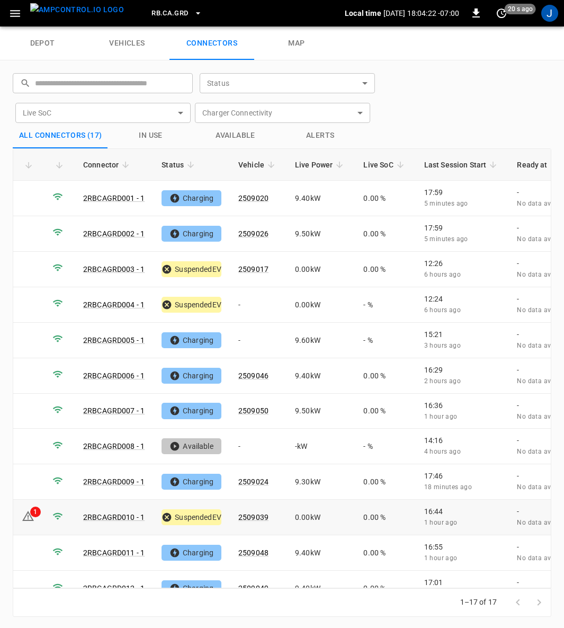
click at [29, 511] on icon at bounding box center [28, 516] width 12 height 10
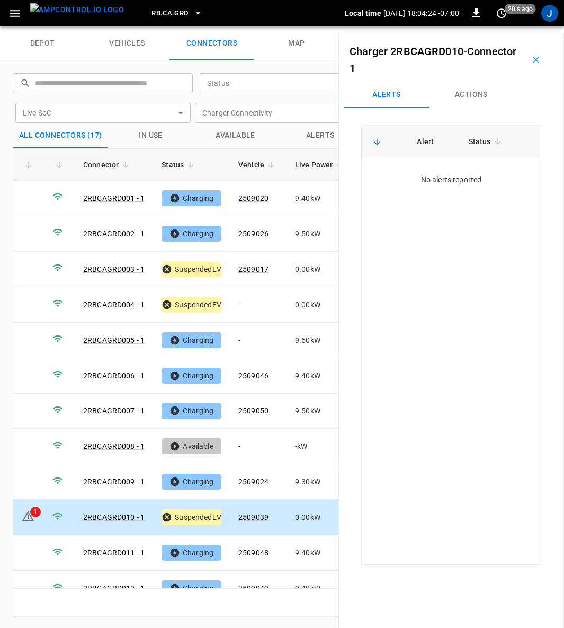
drag, startPoint x: 531, startPoint y: 65, endPoint x: 450, endPoint y: 350, distance: 296.2
click at [531, 65] on button "button" at bounding box center [536, 60] width 34 height 34
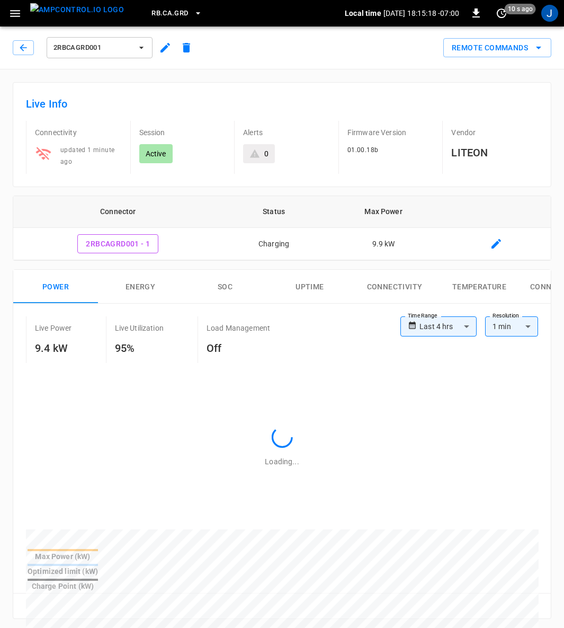
type input "**********"
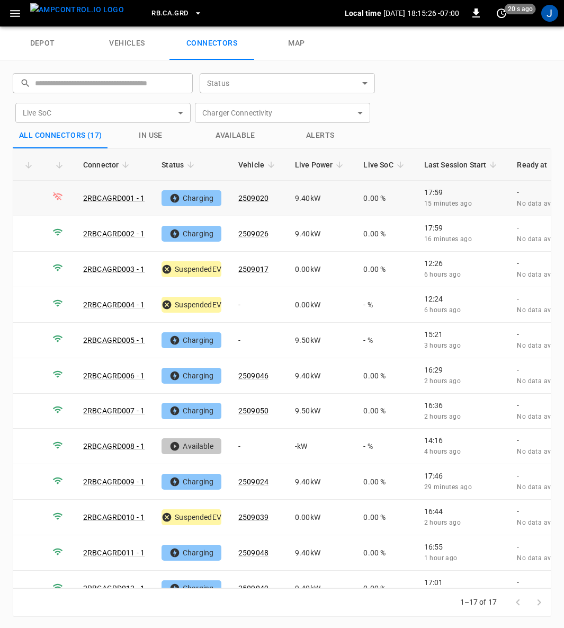
click at [116, 199] on link "2RBCAGRD001 - 1" at bounding box center [113, 198] width 61 height 8
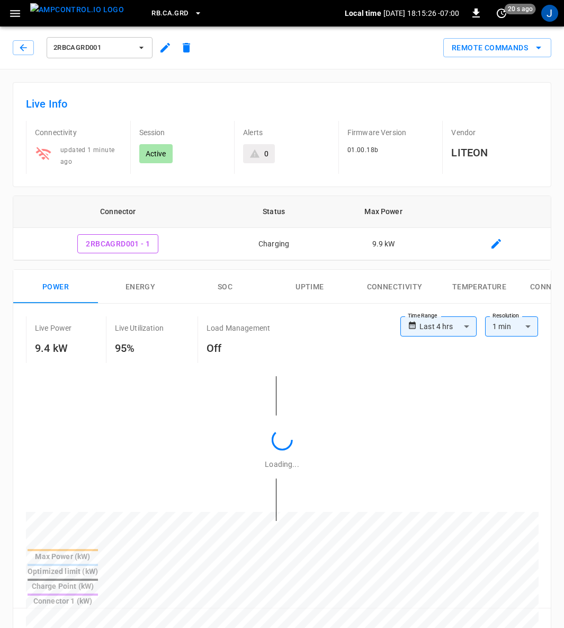
type input "**********"
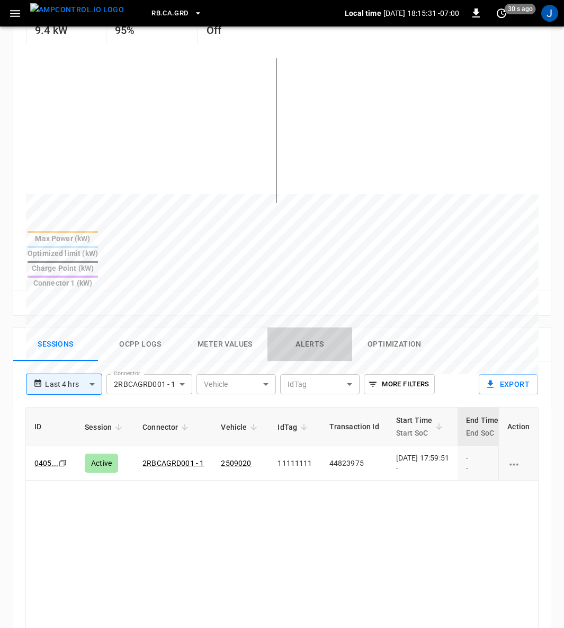
click at [308, 327] on button "Alerts" at bounding box center [310, 344] width 85 height 34
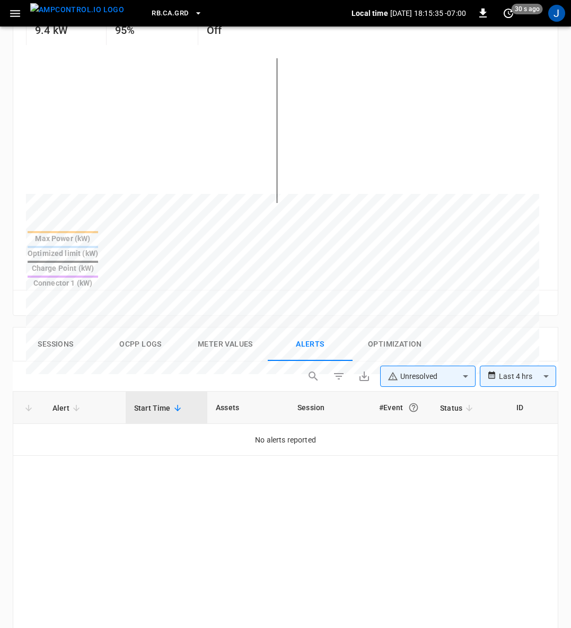
click at [457, 337] on body "**********" at bounding box center [285, 312] width 571 height 1260
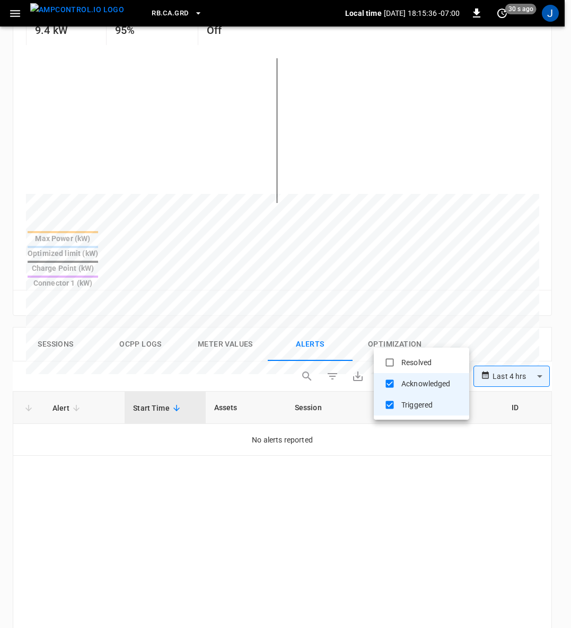
type input "**********"
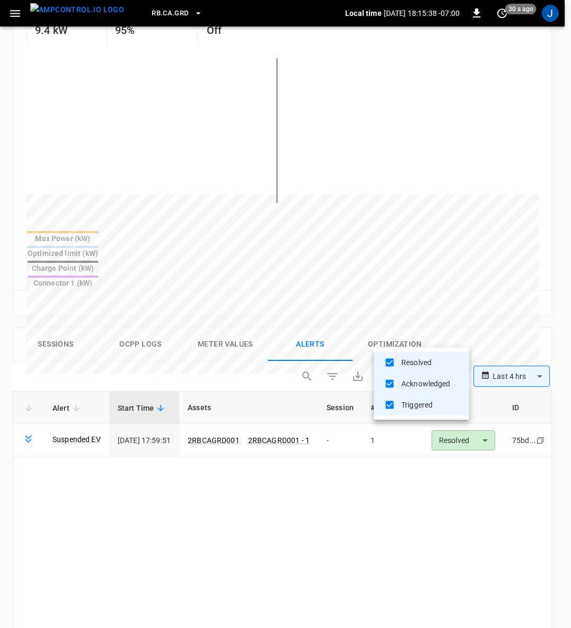
click at [467, 439] on div at bounding box center [285, 314] width 571 height 628
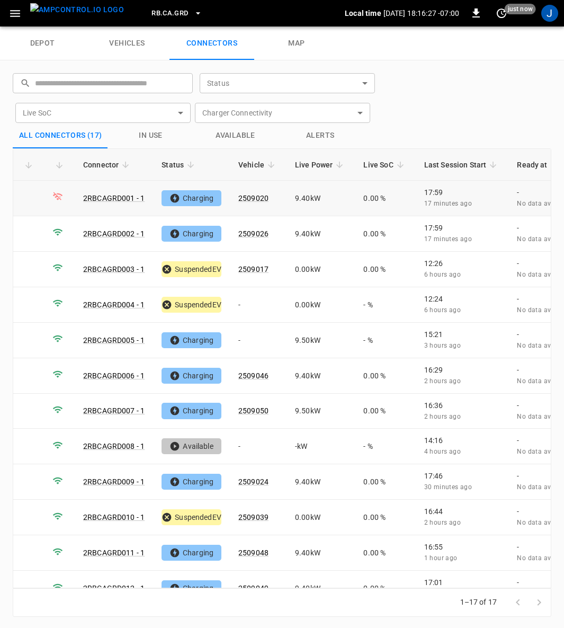
click at [113, 196] on link "2RBCAGRD001 - 1" at bounding box center [113, 198] width 61 height 8
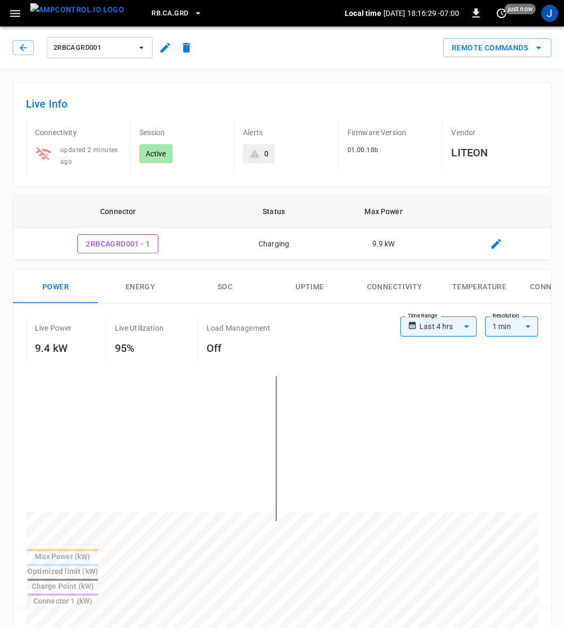
type input "**********"
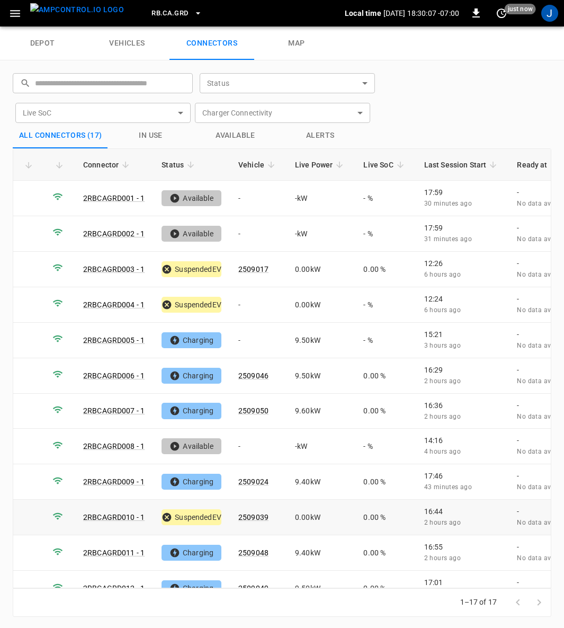
scroll to position [189, 0]
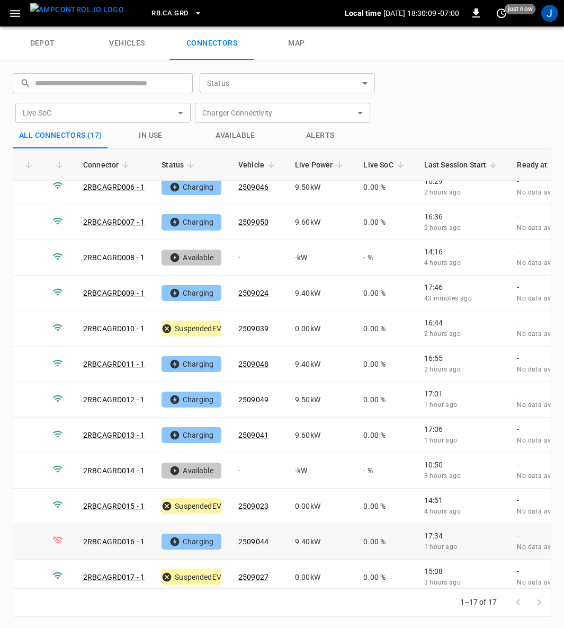
click at [114, 537] on link "2RBCAGRD016 - 1" at bounding box center [113, 541] width 61 height 8
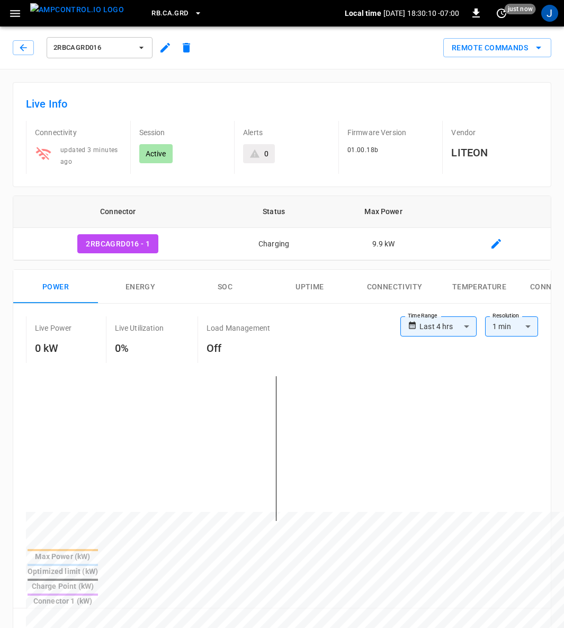
type input "**********"
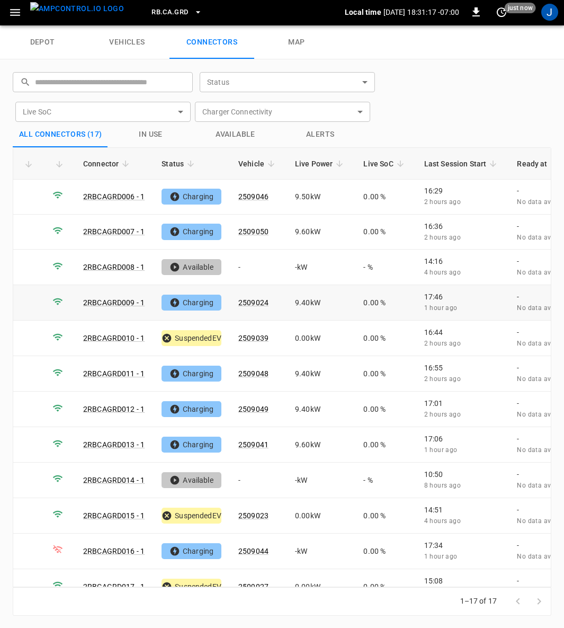
scroll to position [189, 0]
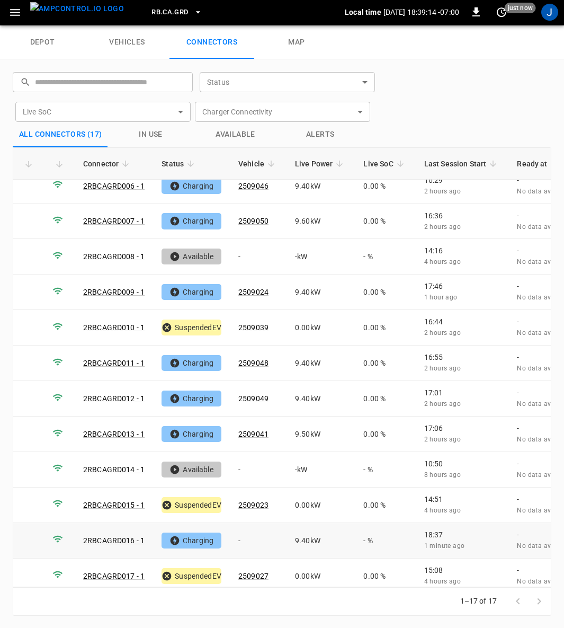
click at [245, 527] on td "-" at bounding box center [258, 541] width 57 height 36
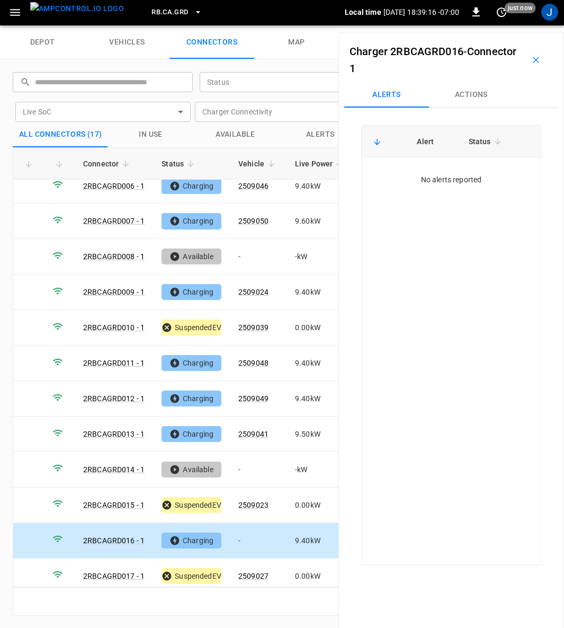
click at [482, 96] on button "Actions" at bounding box center [471, 94] width 85 height 25
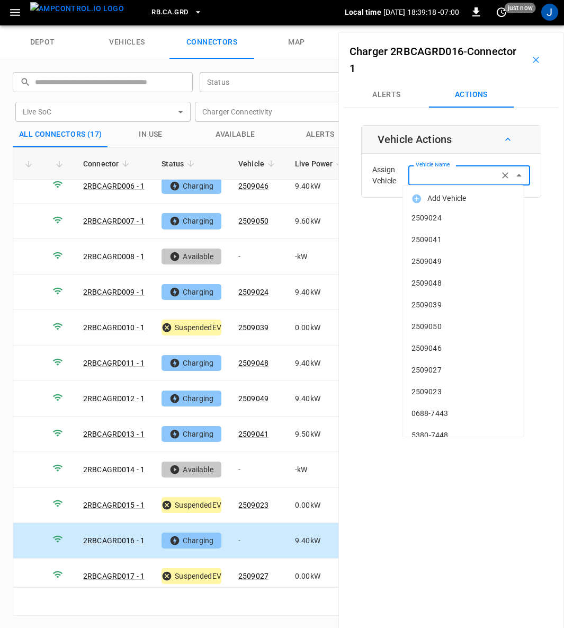
click at [453, 178] on div "Vehicle Name Vehicle Name" at bounding box center [470, 175] width 122 height 20
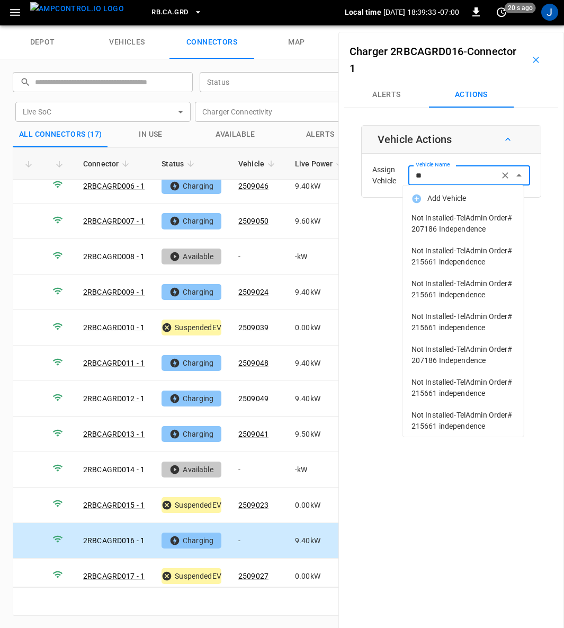
type input "*"
type input "**"
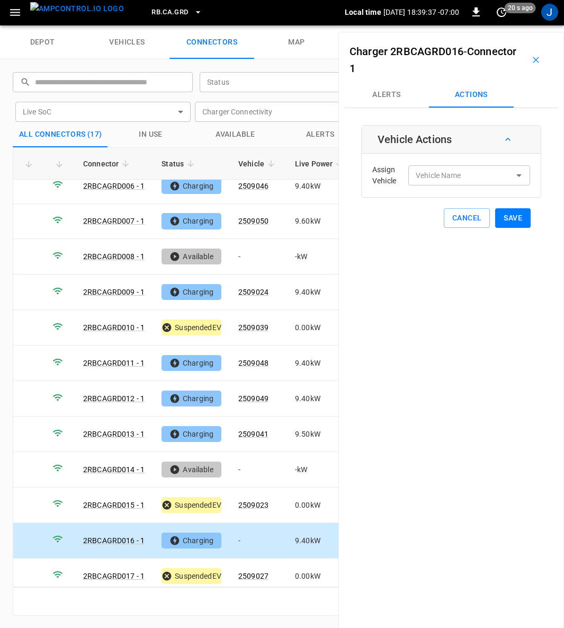
click at [472, 528] on div "Charger 2RBCAGRD016 - Connector 1 Alerts Actions Vehicle Actions Assign Vehicle…" at bounding box center [452, 346] width 226 height 628
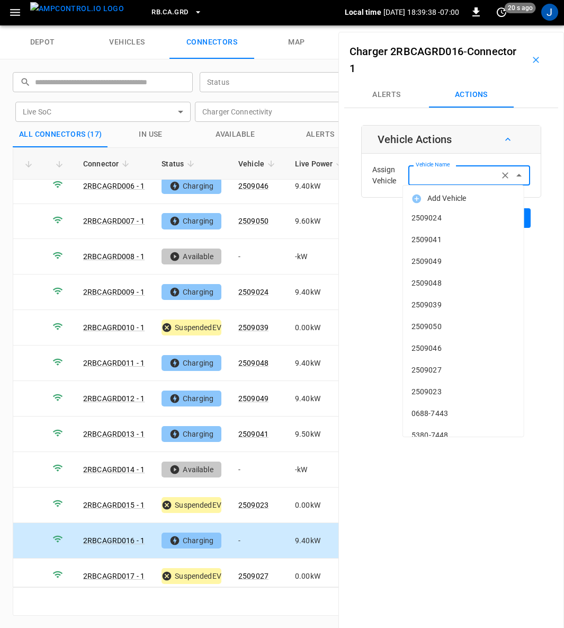
click at [445, 180] on input "Vehicle Name" at bounding box center [454, 175] width 84 height 13
type input "**"
type input "*"
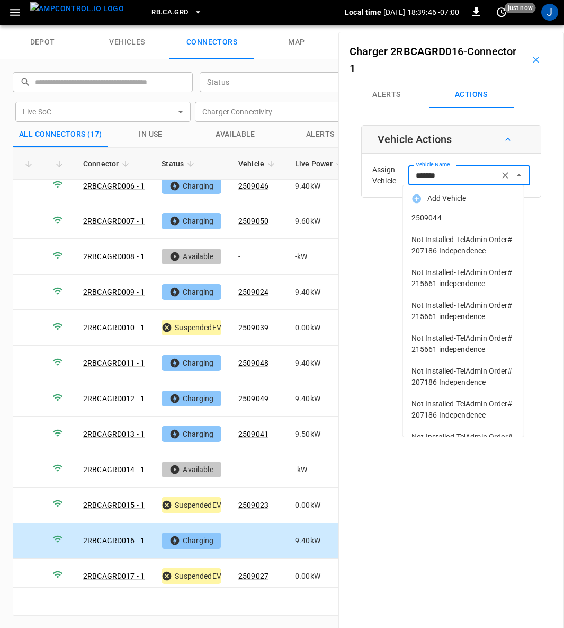
click at [431, 217] on span "2509044" at bounding box center [464, 217] width 104 height 11
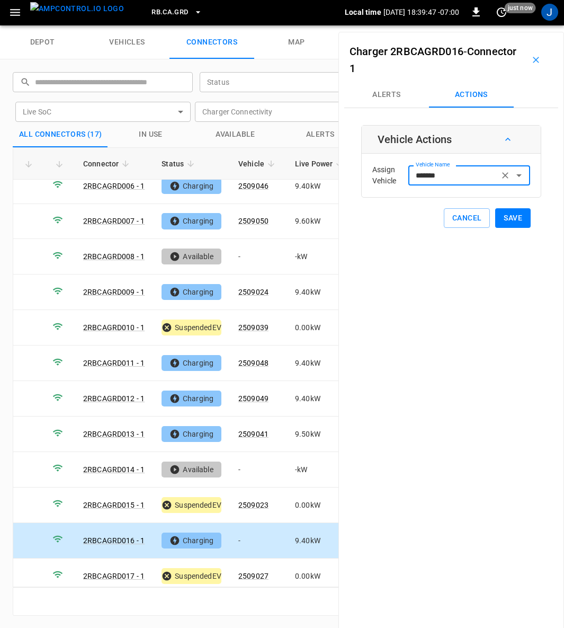
type input "*******"
click at [507, 217] on button "Save" at bounding box center [513, 218] width 36 height 20
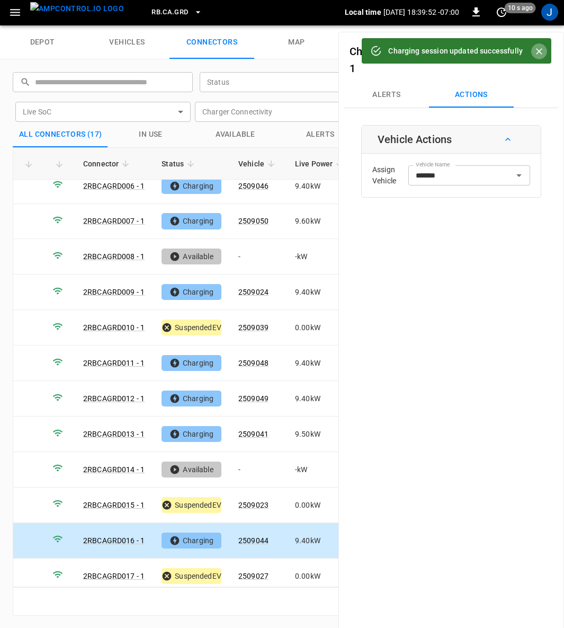
click at [537, 53] on icon "Close" at bounding box center [539, 51] width 6 height 6
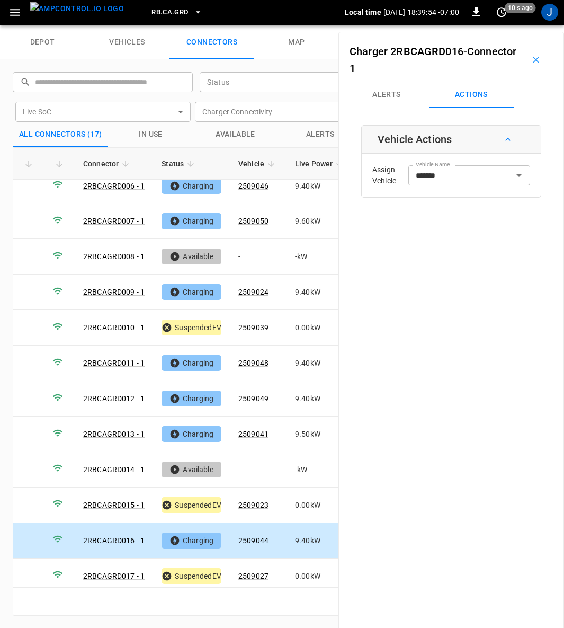
click at [531, 58] on icon "button" at bounding box center [536, 60] width 11 height 11
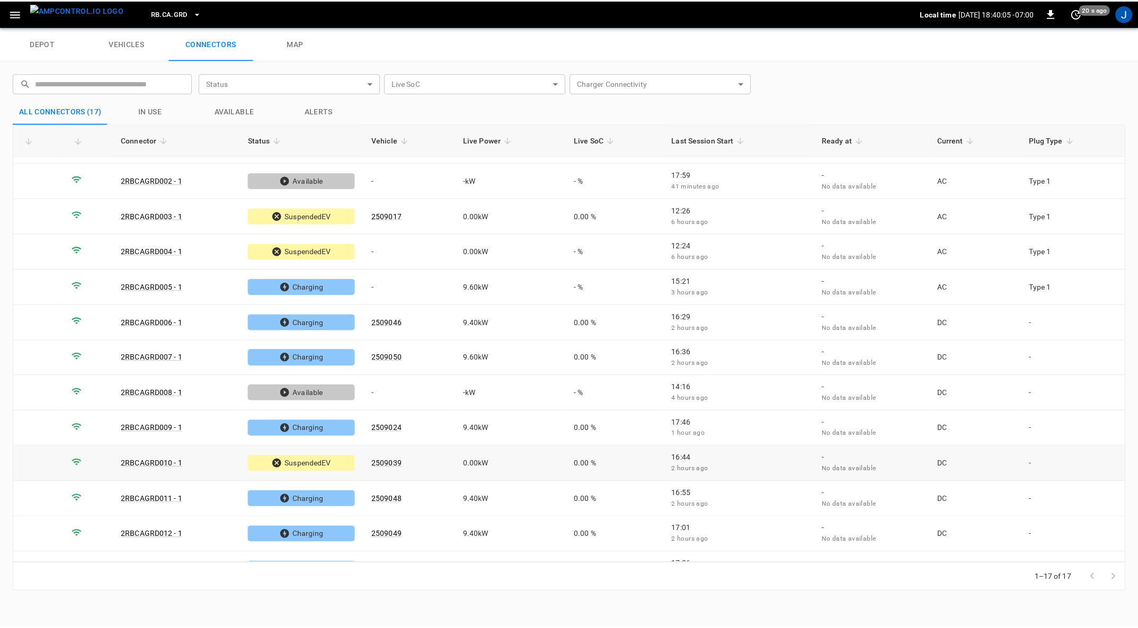
scroll to position [0, 0]
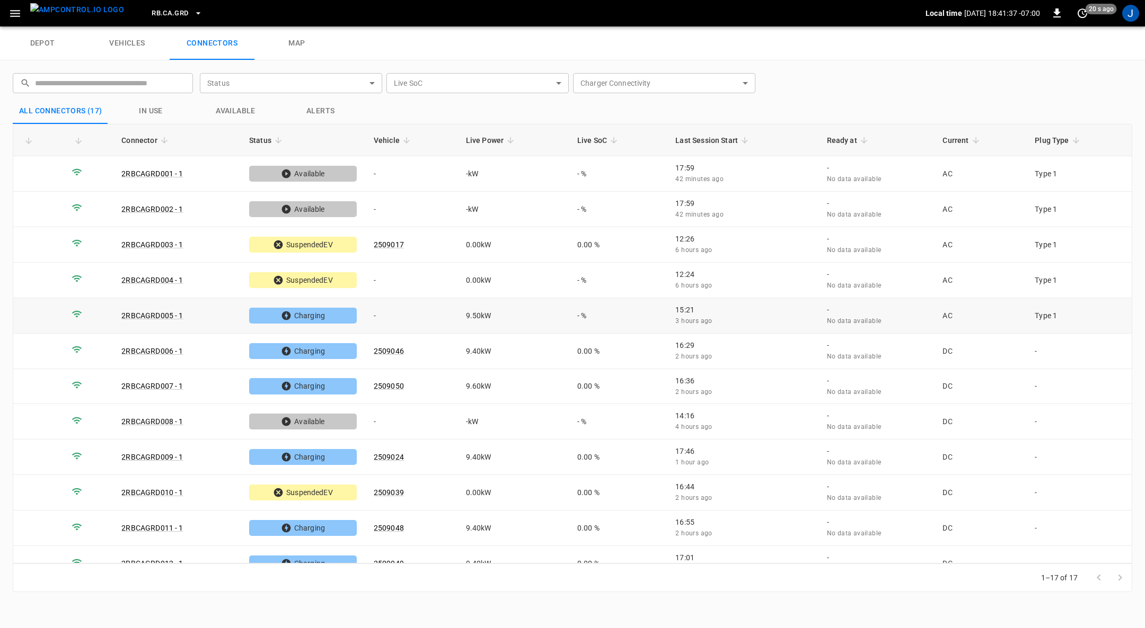
click at [156, 313] on link "2RBCAGRD005 - 1" at bounding box center [151, 316] width 61 height 8
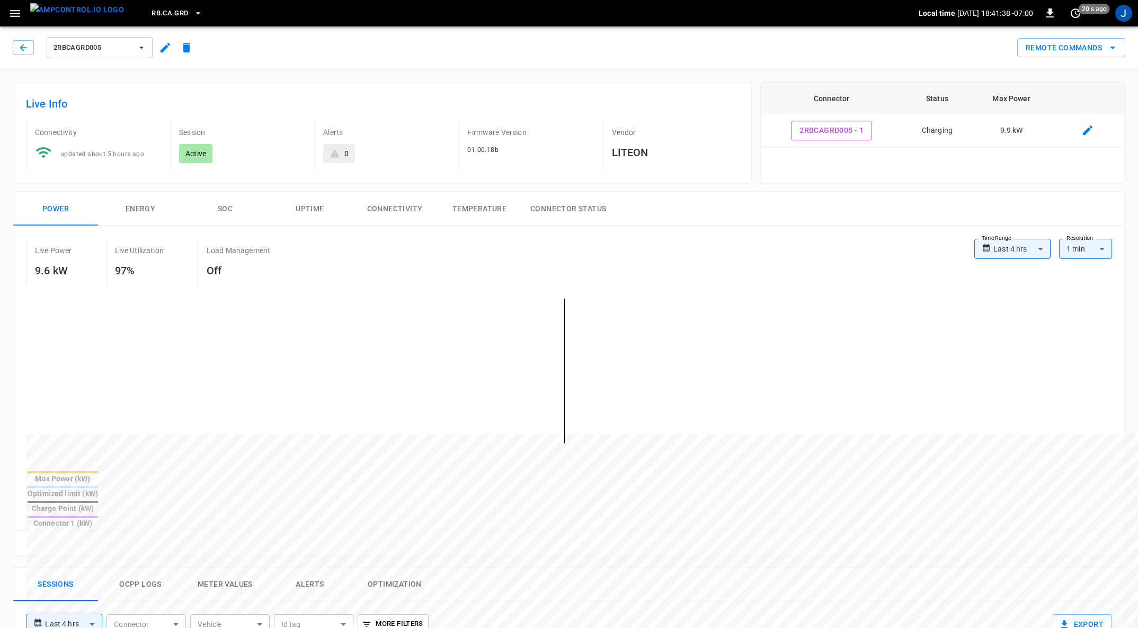
type input "**********"
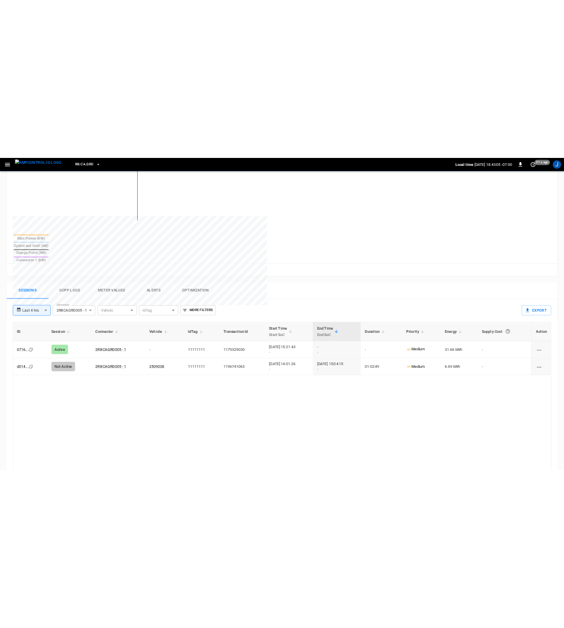
scroll to position [393, 0]
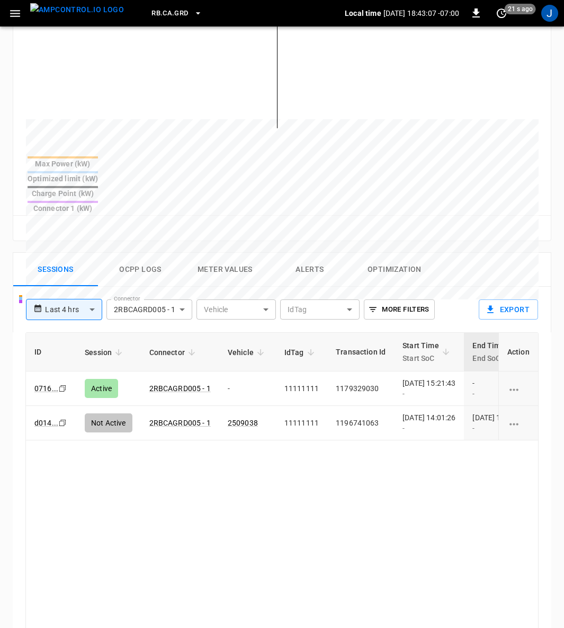
click at [374, 371] on td "1179329030" at bounding box center [360, 388] width 67 height 34
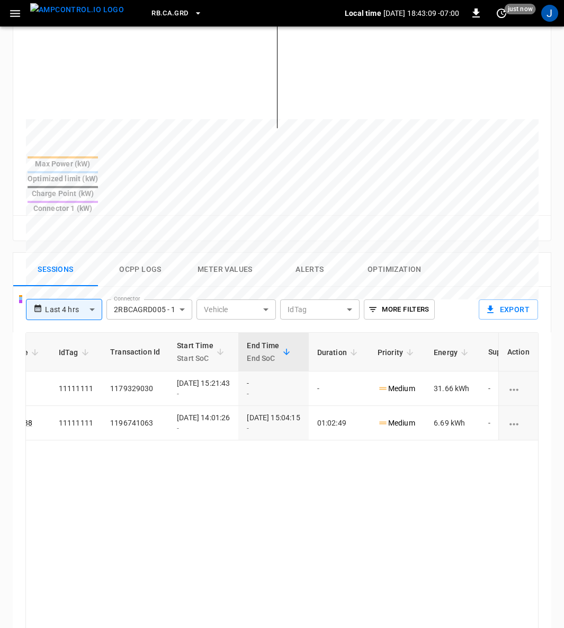
scroll to position [0, 311]
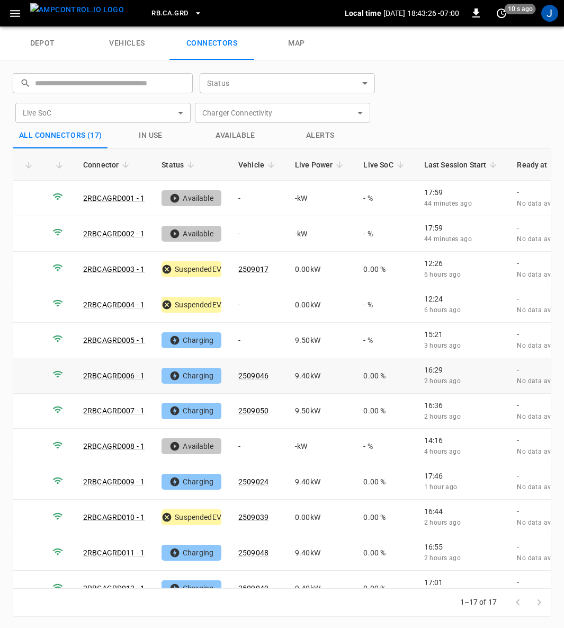
click at [119, 371] on link "2RBCAGRD006 - 1" at bounding box center [113, 375] width 61 height 8
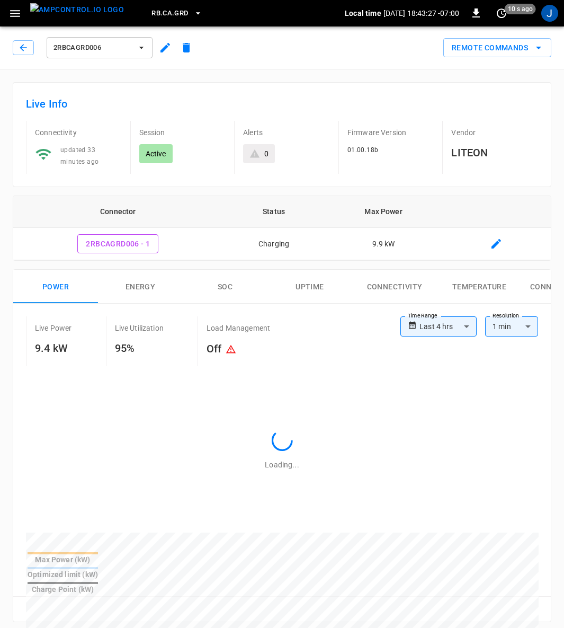
type input "**********"
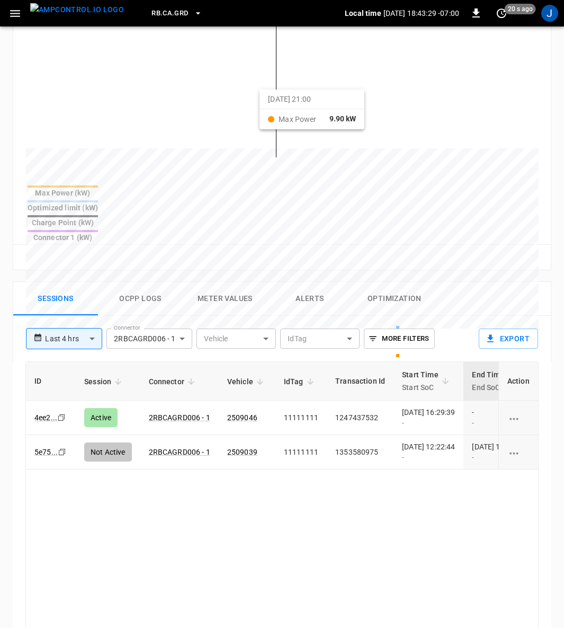
scroll to position [397, 0]
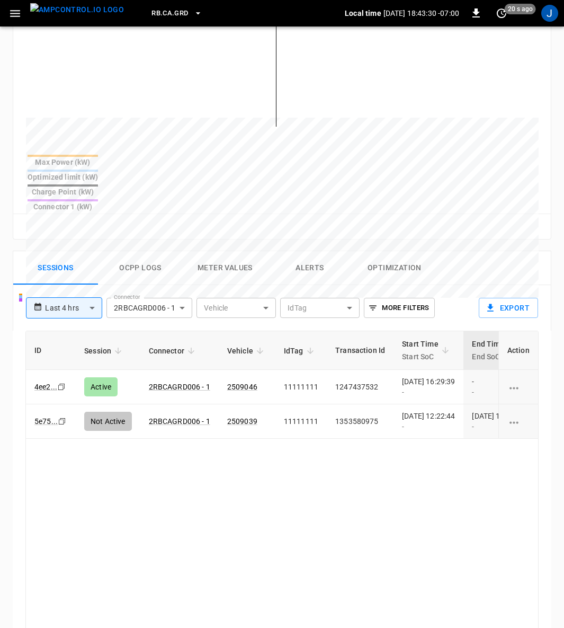
click at [335, 370] on td "1247437532" at bounding box center [360, 387] width 67 height 34
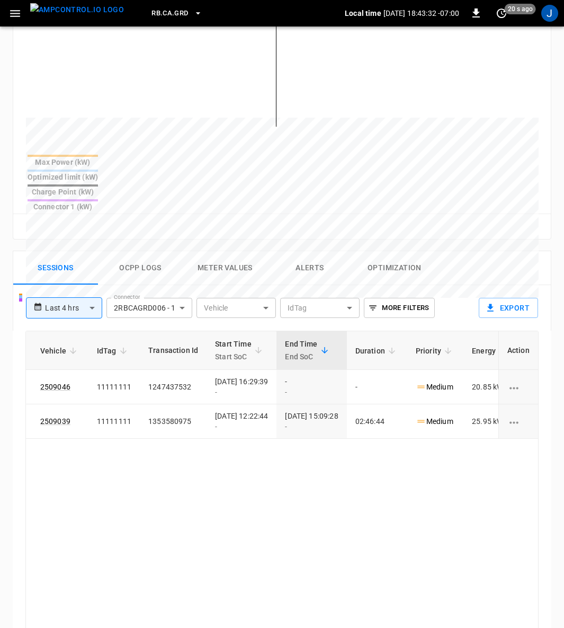
scroll to position [0, 311]
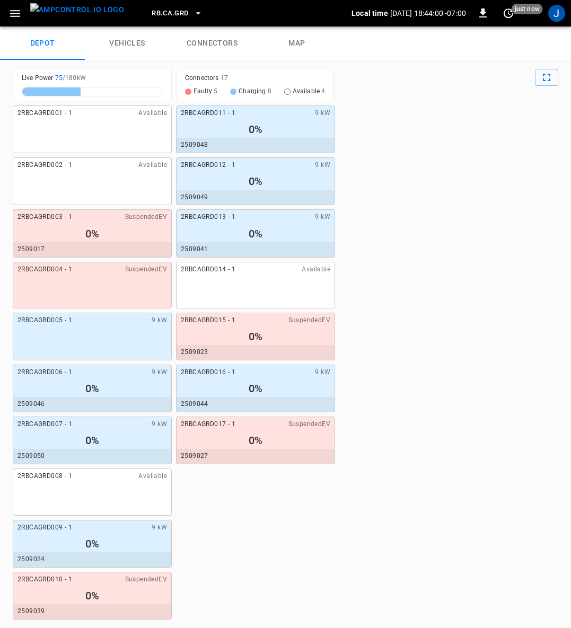
click at [231, 41] on link "connectors" at bounding box center [212, 43] width 85 height 34
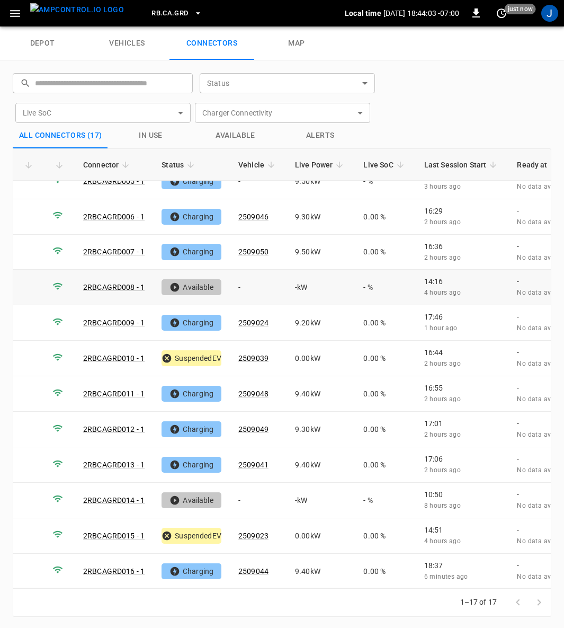
scroll to position [189, 0]
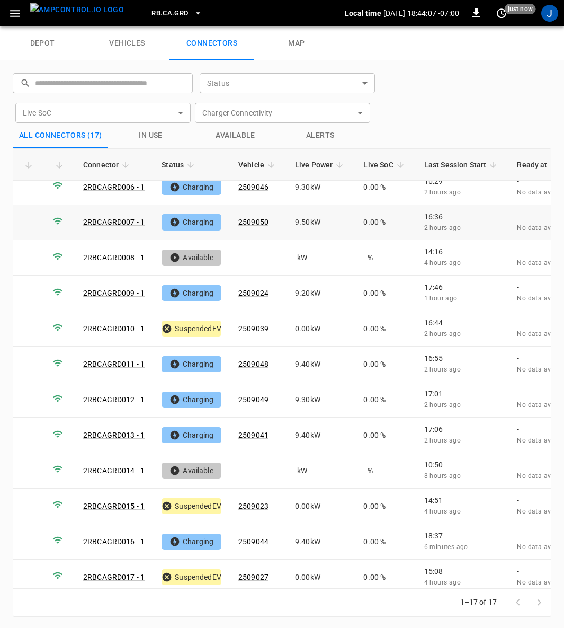
click at [121, 218] on link "2RBCAGRD007 - 1" at bounding box center [113, 222] width 61 height 8
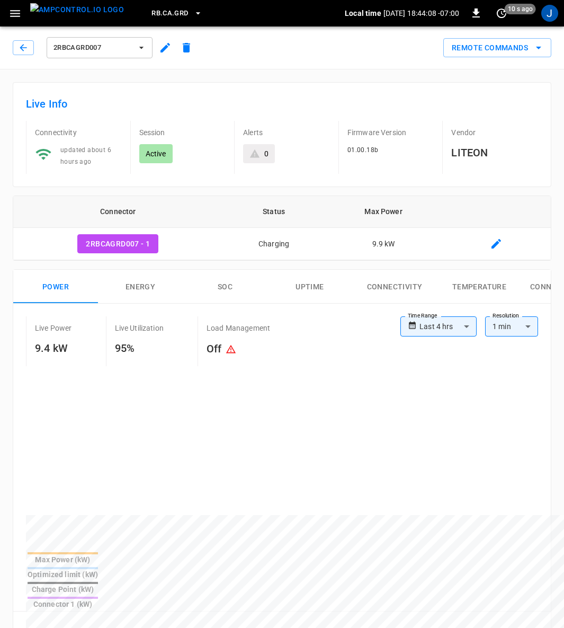
type input "**********"
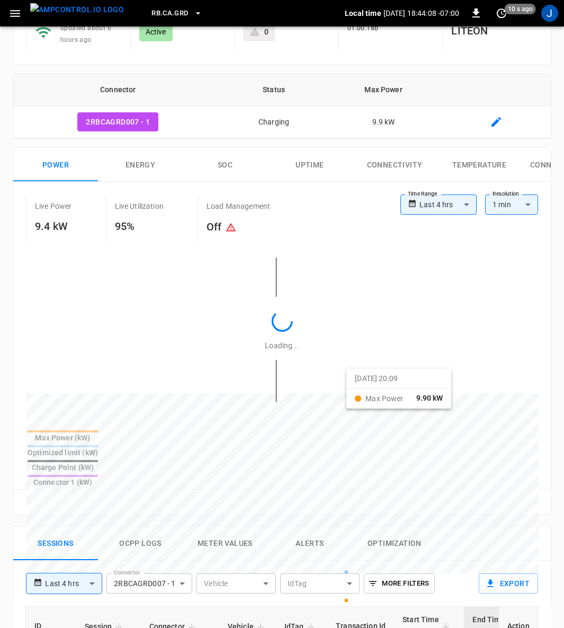
scroll to position [318, 0]
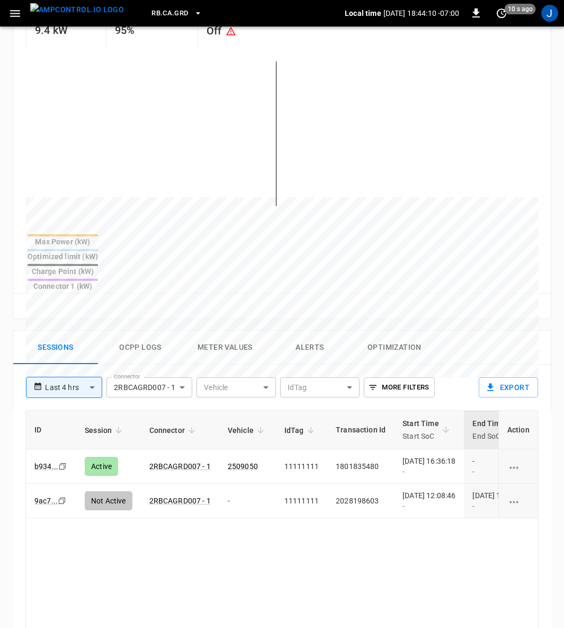
click at [363, 449] on td "1801835480" at bounding box center [360, 466] width 67 height 34
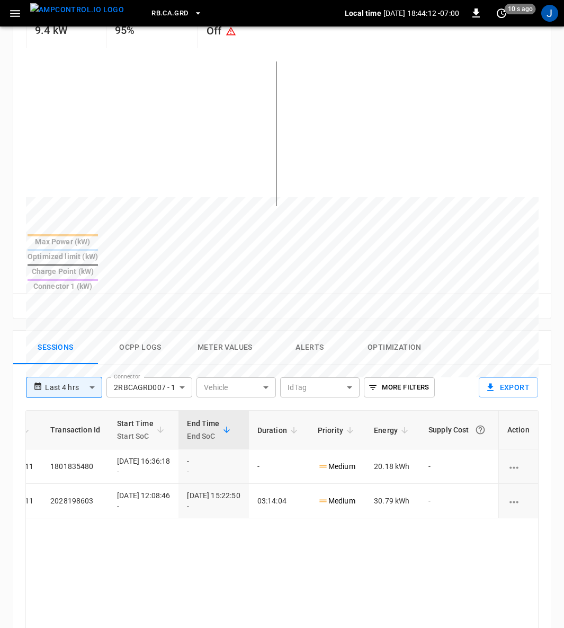
scroll to position [0, 311]
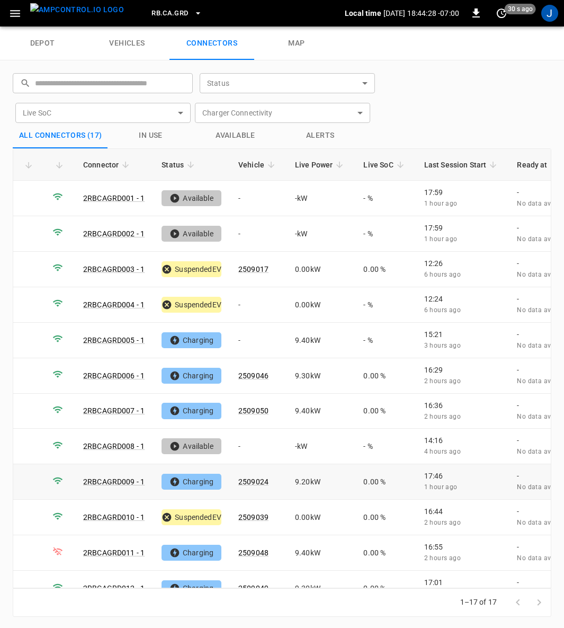
click at [108, 477] on link "2RBCAGRD009 - 1" at bounding box center [113, 481] width 61 height 8
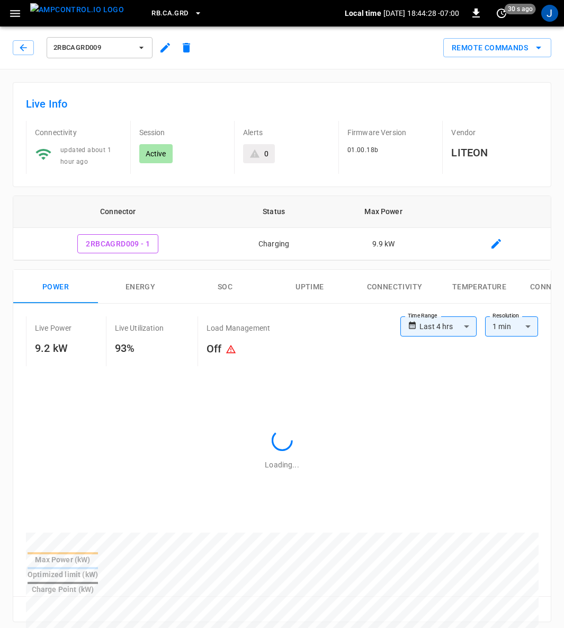
type input "**********"
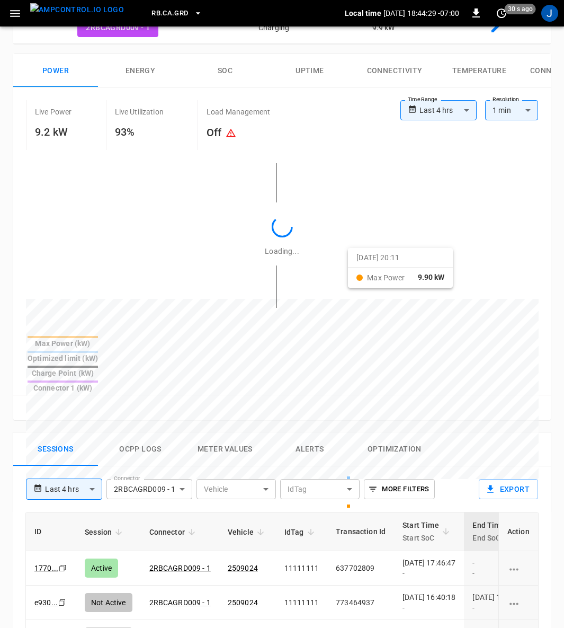
scroll to position [397, 0]
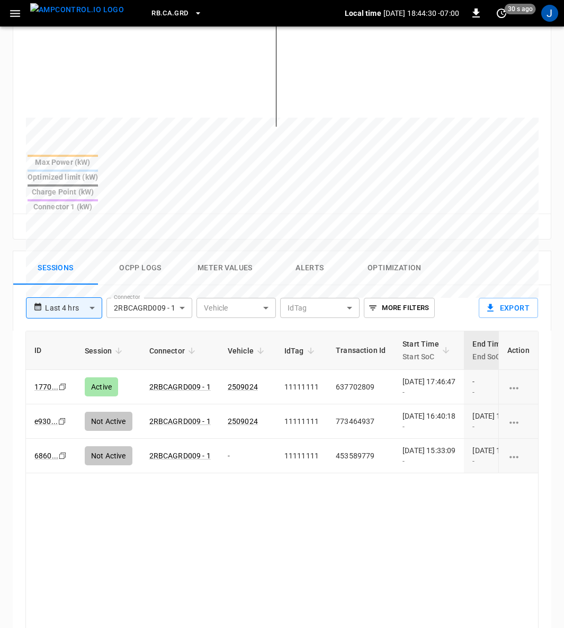
click at [382, 370] on td "637702809" at bounding box center [360, 387] width 67 height 34
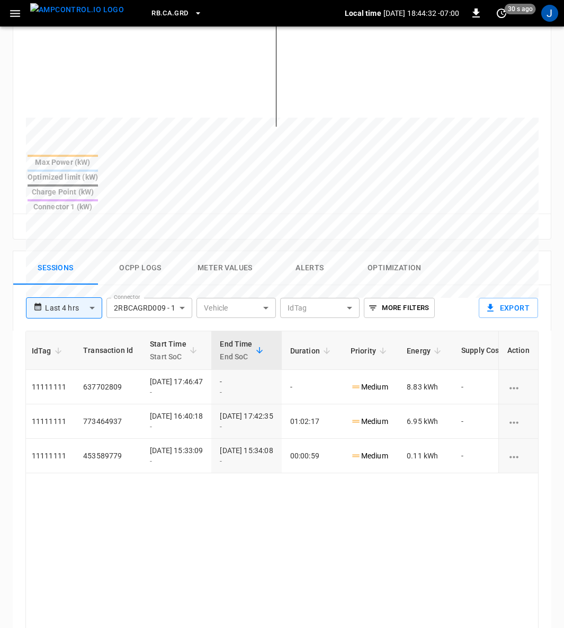
scroll to position [0, 311]
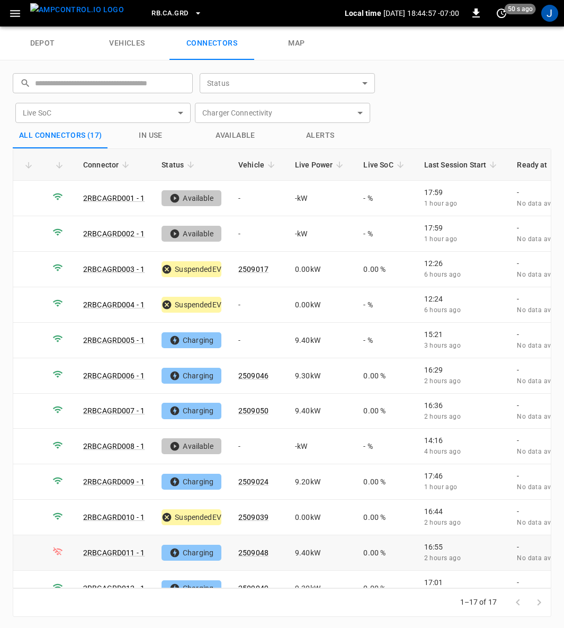
click at [112, 548] on link "2RBCAGRD011 - 1" at bounding box center [113, 552] width 61 height 8
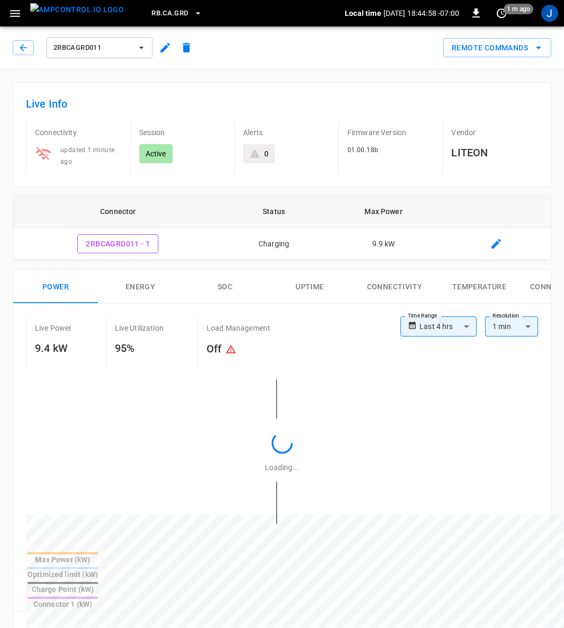
type input "**********"
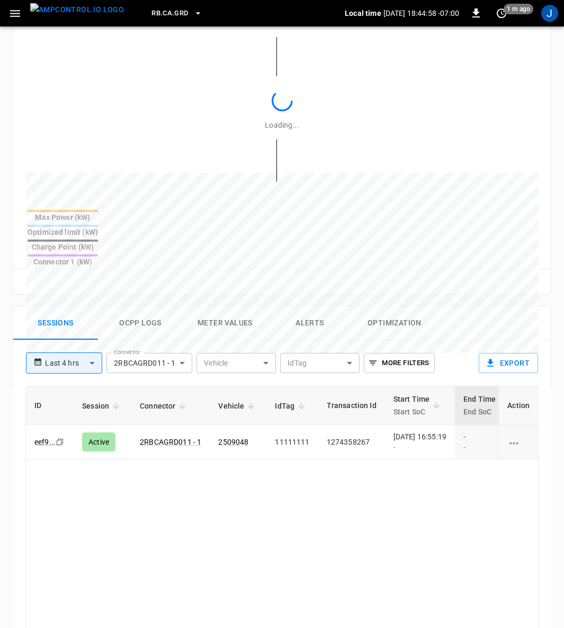
scroll to position [397, 0]
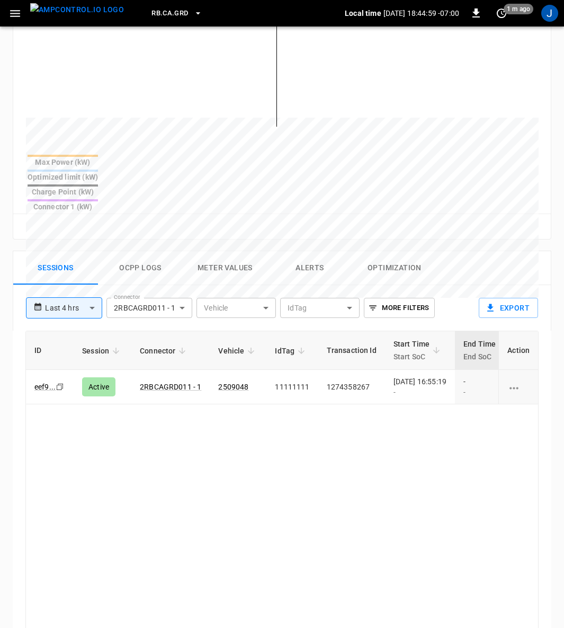
click at [374, 370] on td "1274358267" at bounding box center [351, 387] width 67 height 34
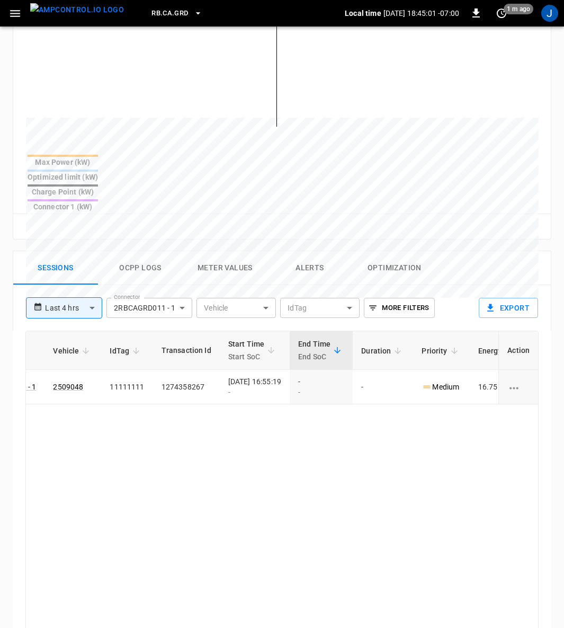
scroll to position [0, 278]
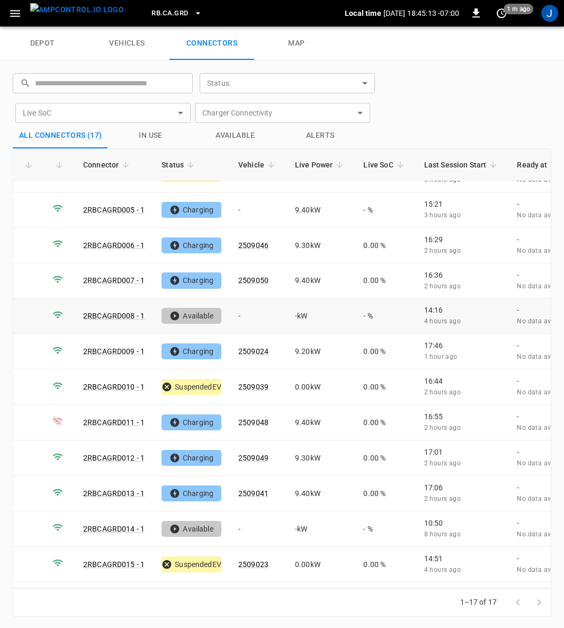
scroll to position [189, 0]
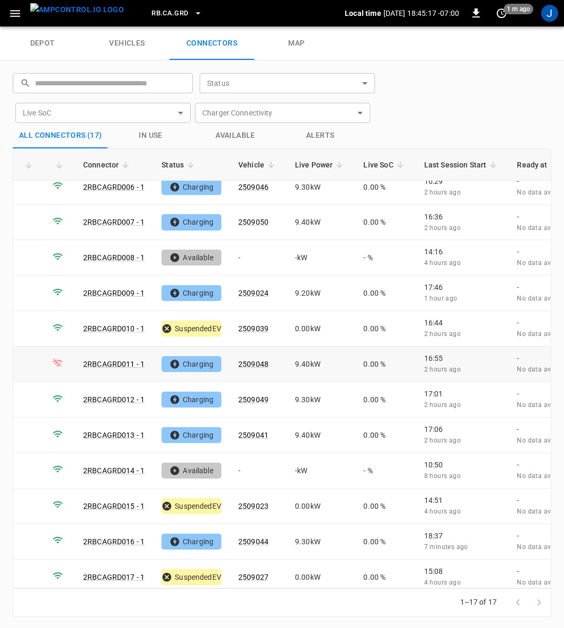
click at [118, 360] on link "2RBCAGRD011 - 1" at bounding box center [113, 364] width 61 height 8
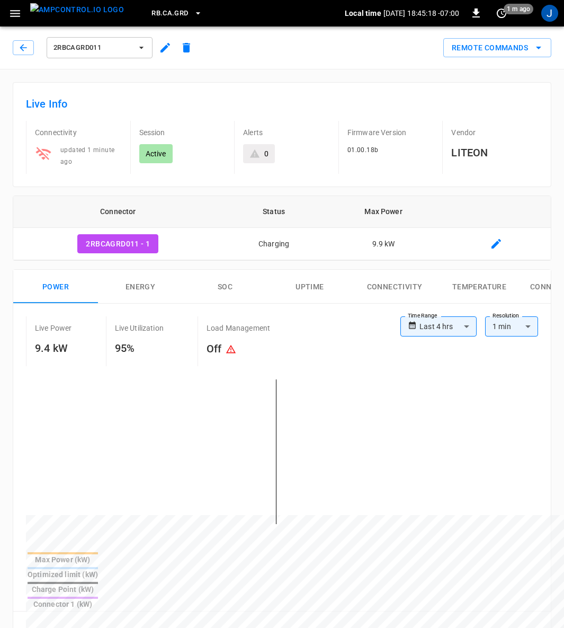
type input "**********"
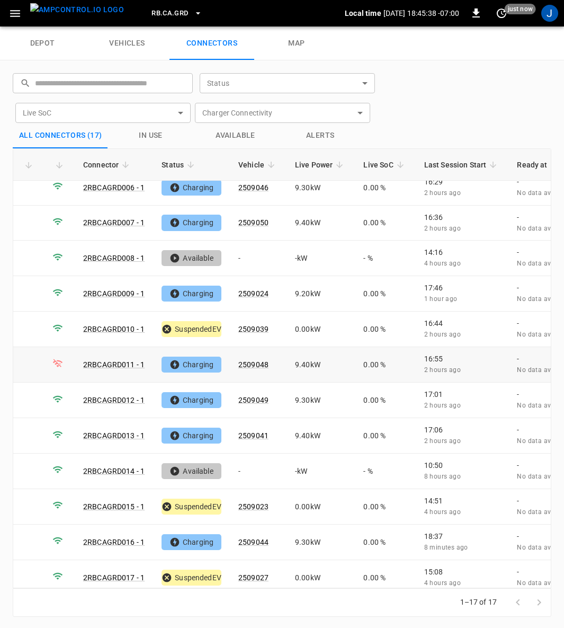
scroll to position [189, 0]
click at [118, 395] on link "2RBCAGRD012 - 1" at bounding box center [113, 399] width 61 height 8
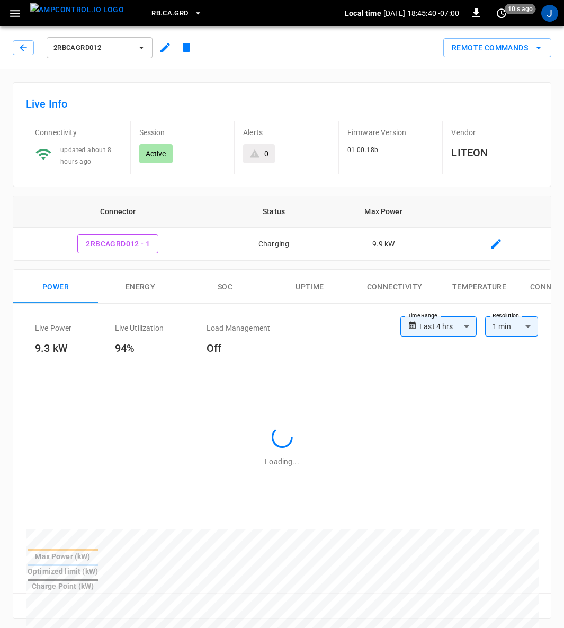
type input "**********"
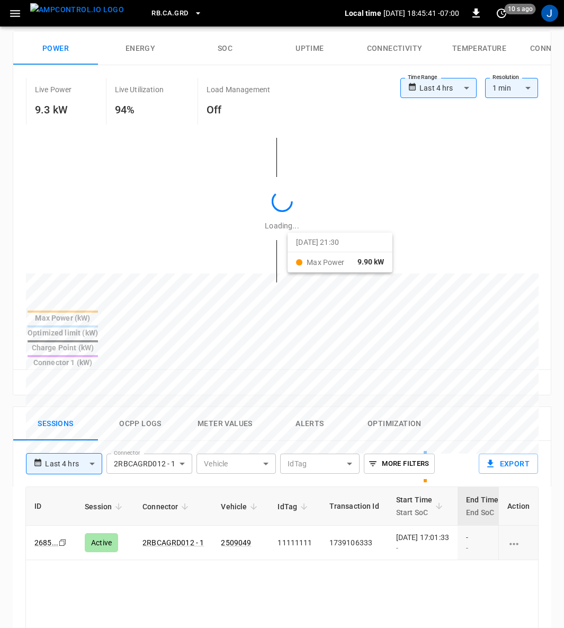
scroll to position [318, 0]
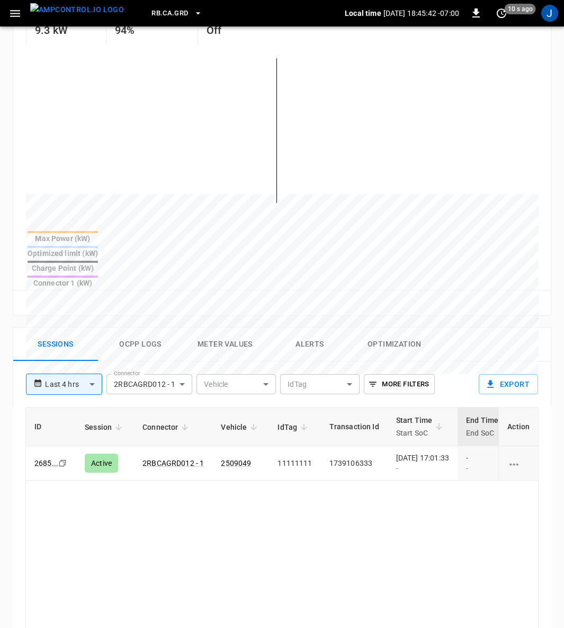
click at [389, 446] on td "2025-08-26 17:01:33 -" at bounding box center [423, 463] width 70 height 34
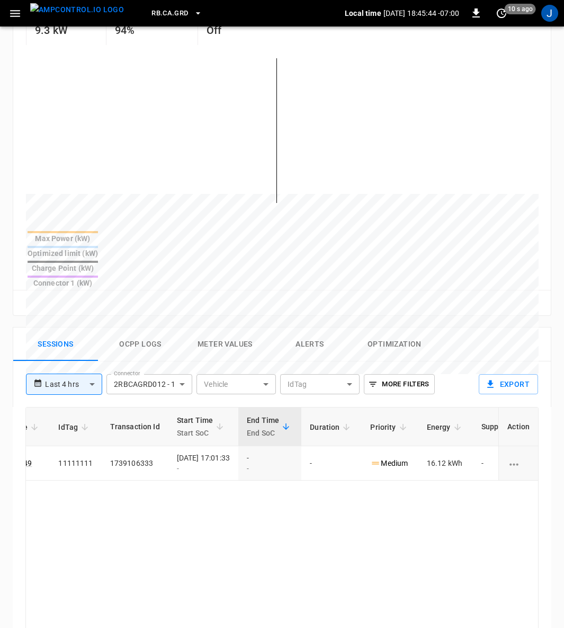
scroll to position [0, 280]
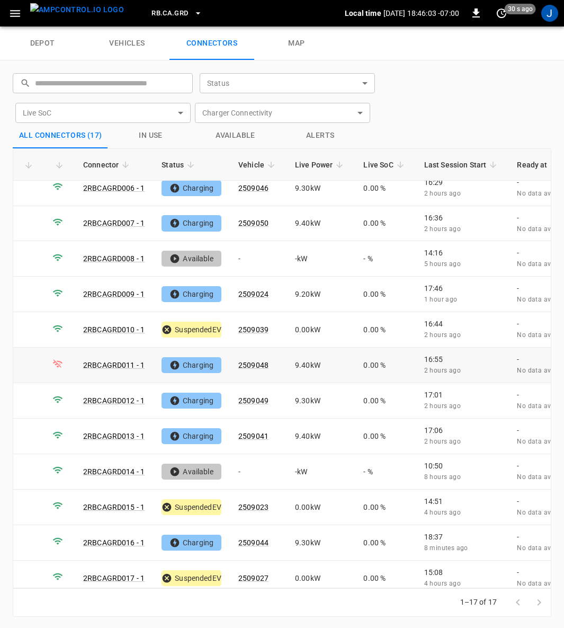
scroll to position [189, 0]
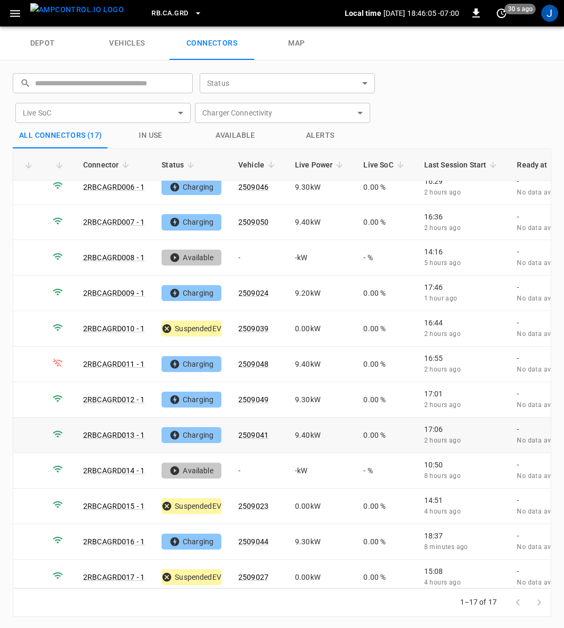
click at [111, 431] on link "2RBCAGRD013 - 1" at bounding box center [113, 435] width 61 height 8
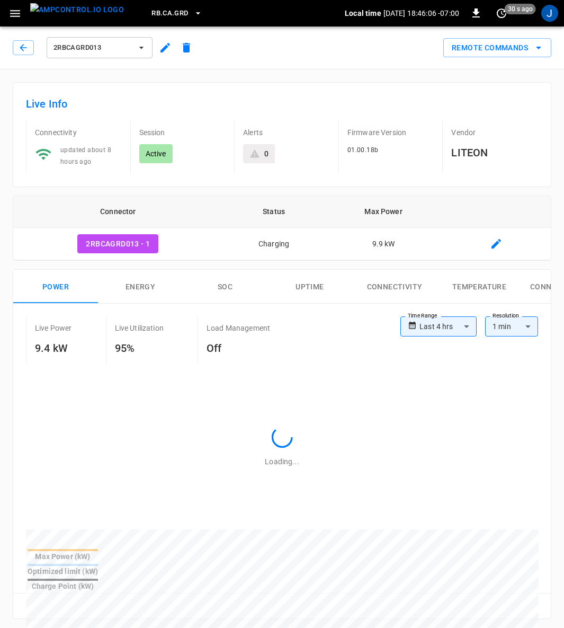
type input "**********"
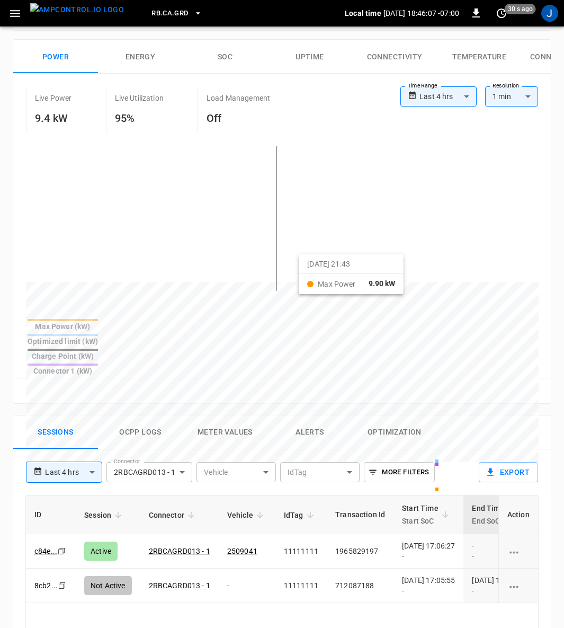
scroll to position [397, 0]
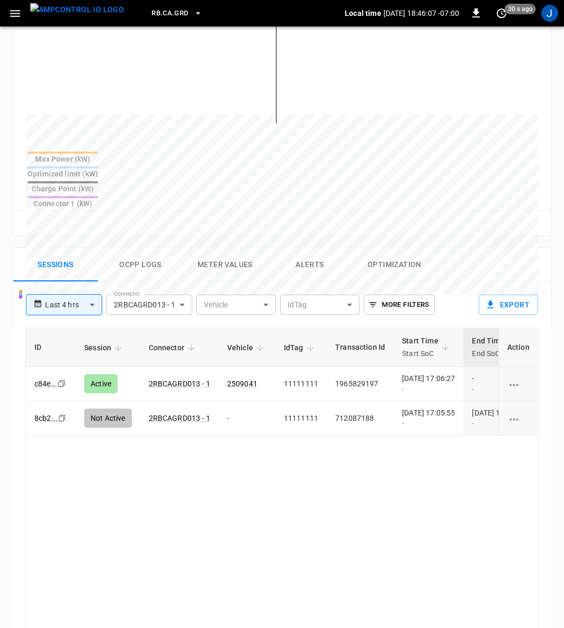
click at [417, 373] on div "2025-08-26 17:06:27 -" at bounding box center [428, 383] width 53 height 21
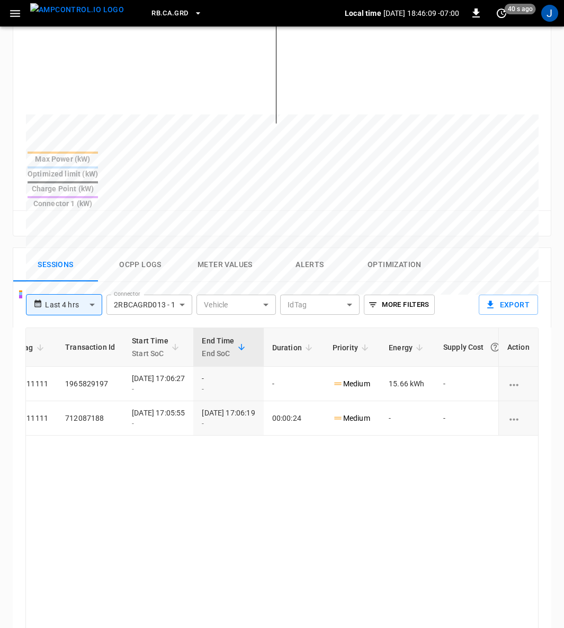
scroll to position [0, 311]
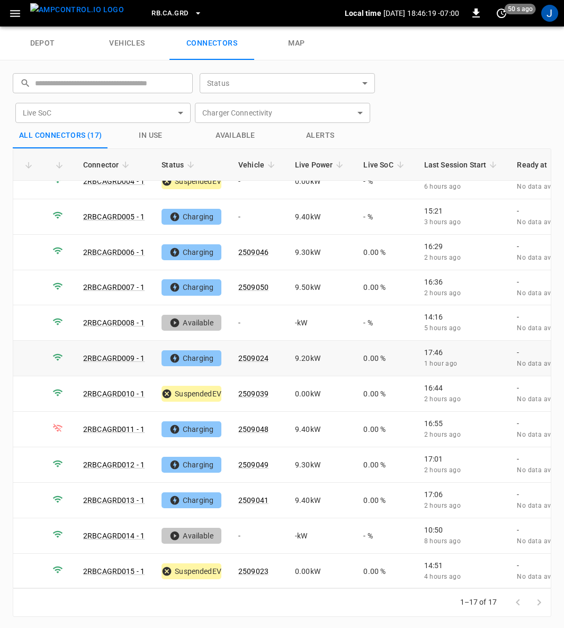
scroll to position [189, 0]
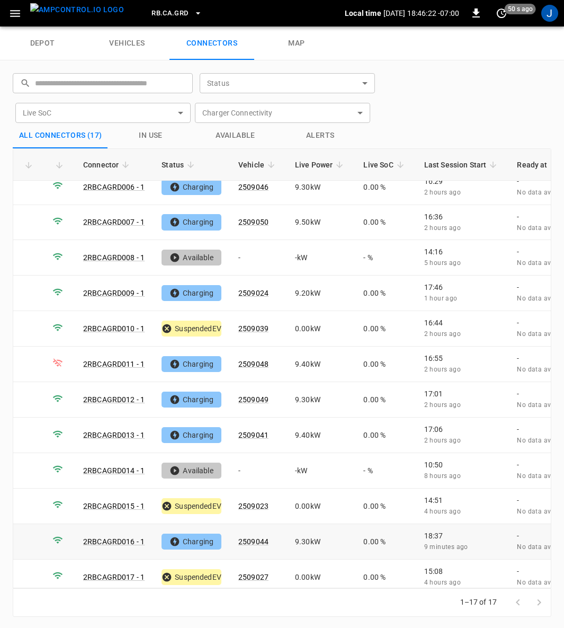
click at [114, 537] on link "2RBCAGRD016 - 1" at bounding box center [113, 541] width 61 height 8
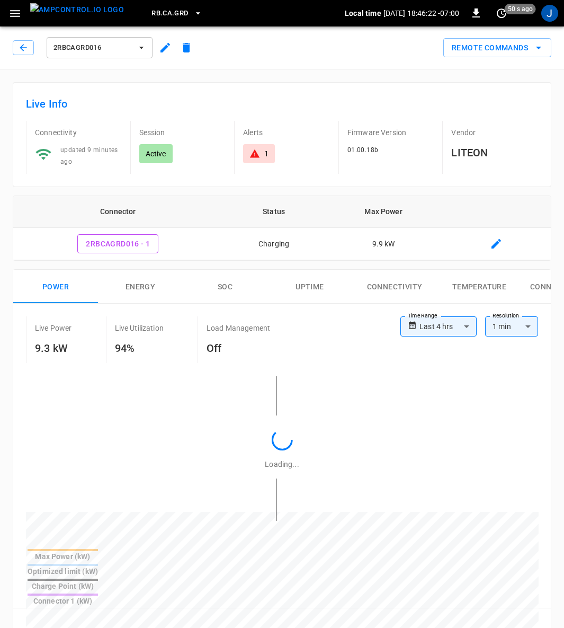
type input "**********"
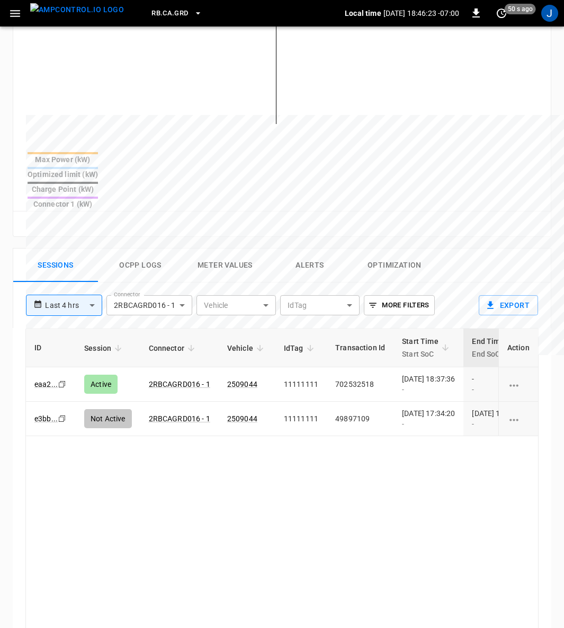
scroll to position [397, 0]
click at [451, 373] on div "2025-08-26 18:37:36 -" at bounding box center [428, 383] width 53 height 21
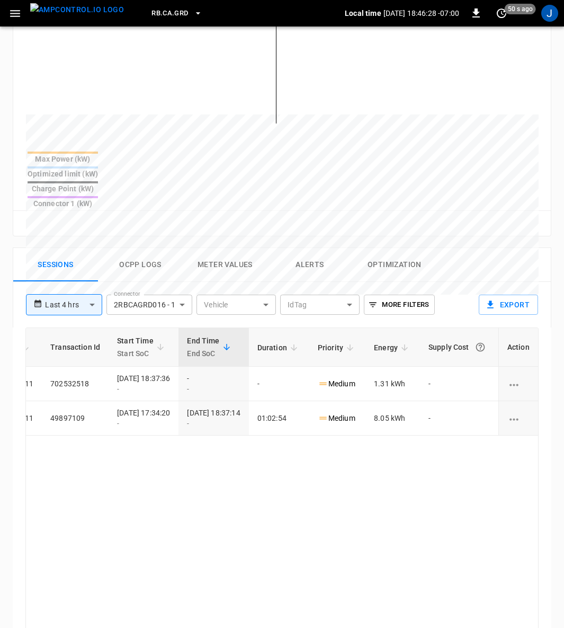
scroll to position [0, 311]
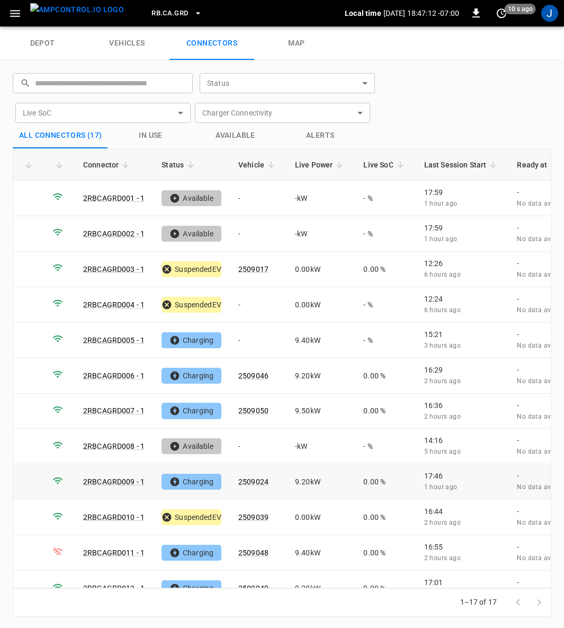
click at [104, 477] on link "2RBCAGRD009 - 1" at bounding box center [113, 481] width 61 height 8
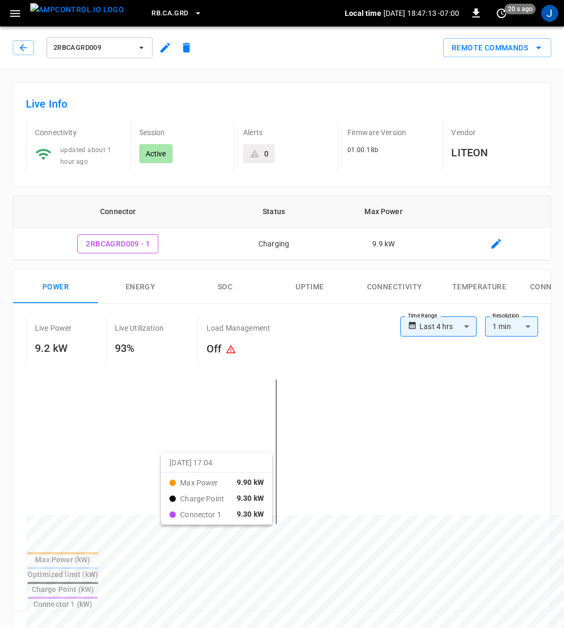
type input "**********"
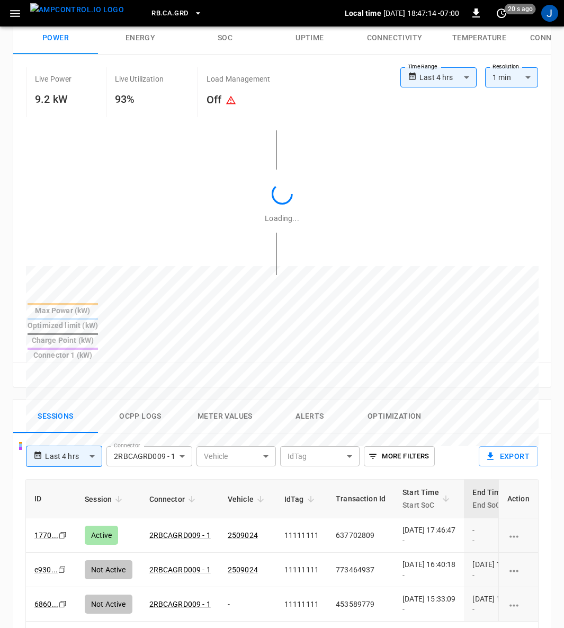
scroll to position [397, 0]
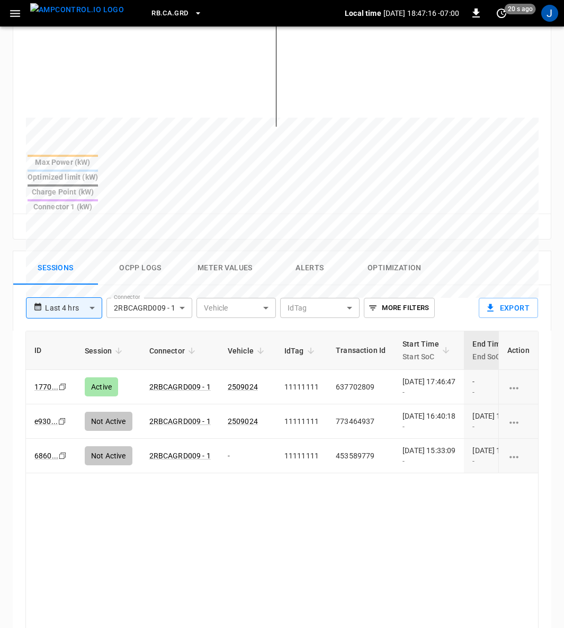
click at [362, 370] on td "637702809" at bounding box center [360, 387] width 67 height 34
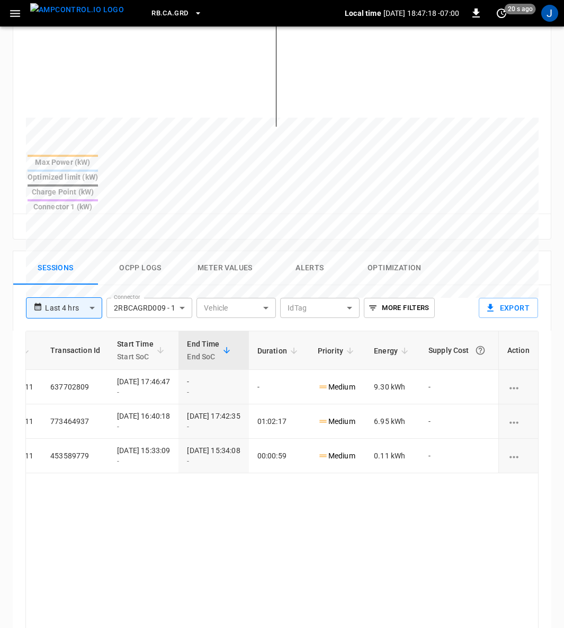
scroll to position [0, 311]
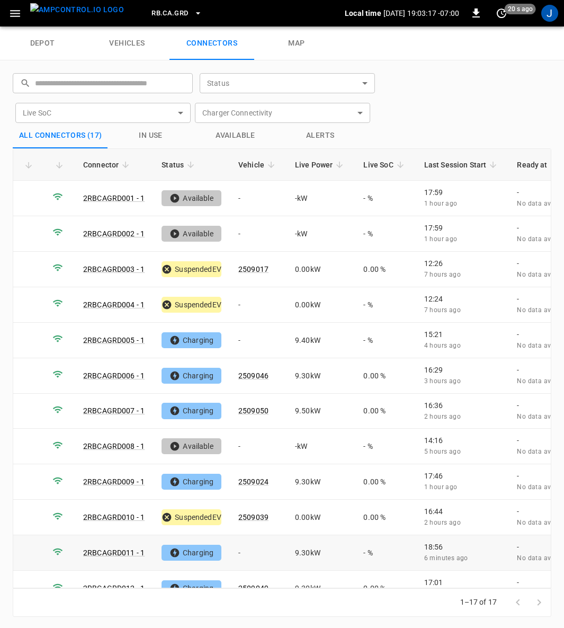
click at [241, 544] on td "-" at bounding box center [258, 553] width 57 height 36
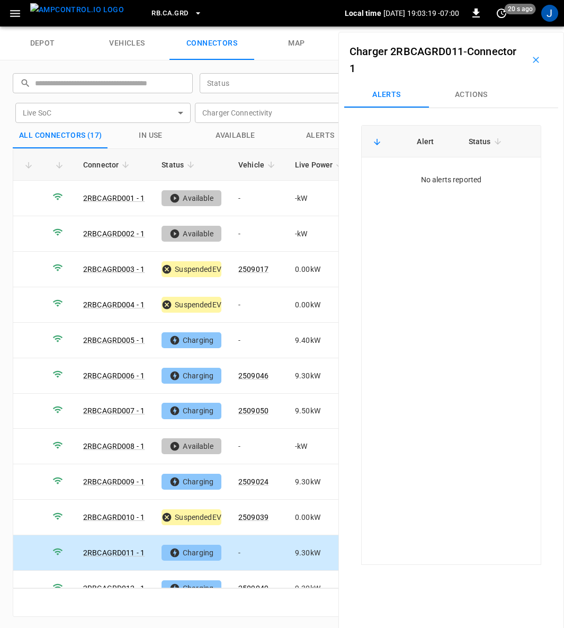
click at [466, 88] on button "Actions" at bounding box center [471, 94] width 85 height 25
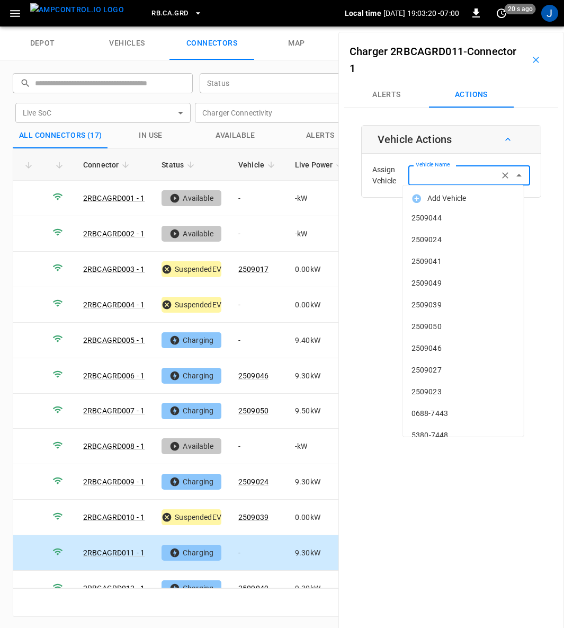
click at [441, 178] on input "Vehicle Name" at bounding box center [454, 175] width 84 height 13
type input "***"
type input "*"
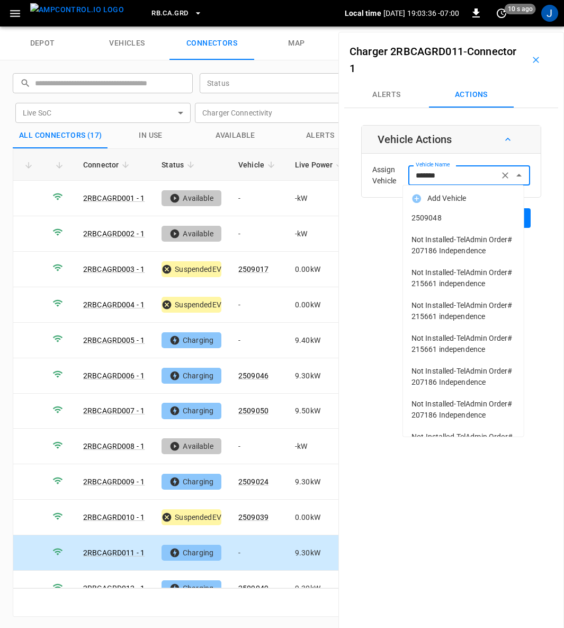
click at [436, 217] on span "2509048" at bounding box center [464, 217] width 104 height 11
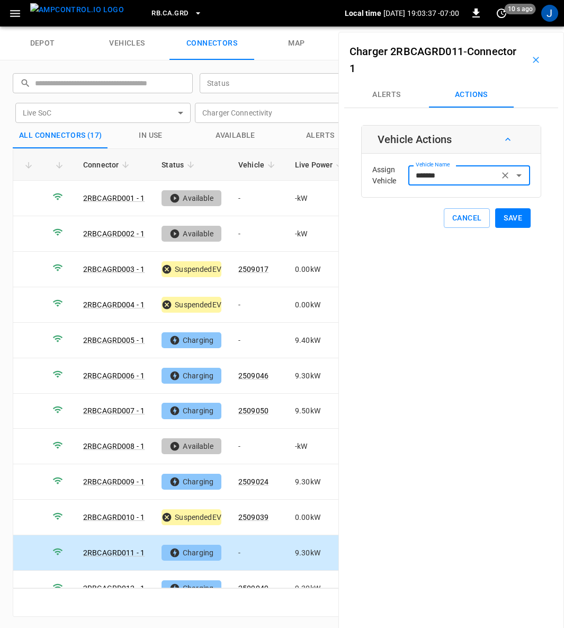
type input "*******"
click at [510, 216] on button "Save" at bounding box center [513, 218] width 36 height 20
click at [531, 58] on icon "button" at bounding box center [536, 60] width 11 height 11
